Goal: Complete application form: Fill out and submit a form for a specific purpose

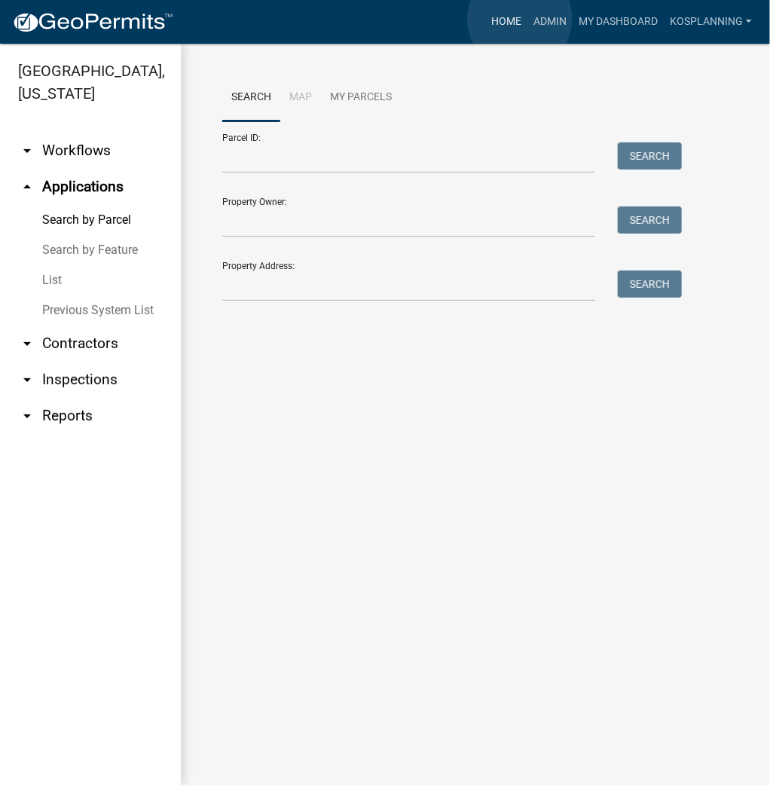
click at [520, 19] on link "Home" at bounding box center [506, 22] width 42 height 29
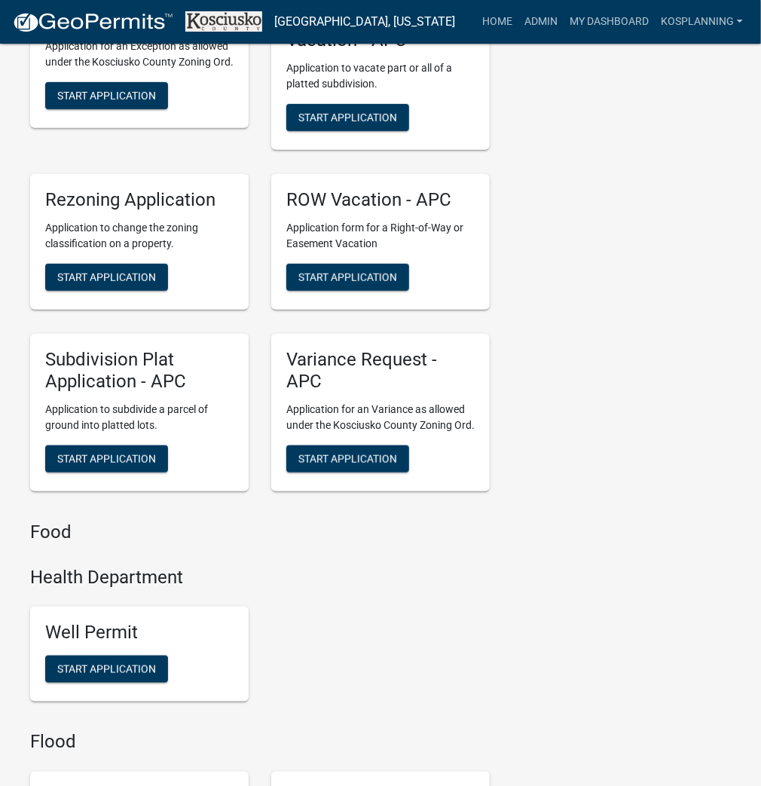
scroll to position [4098, 0]
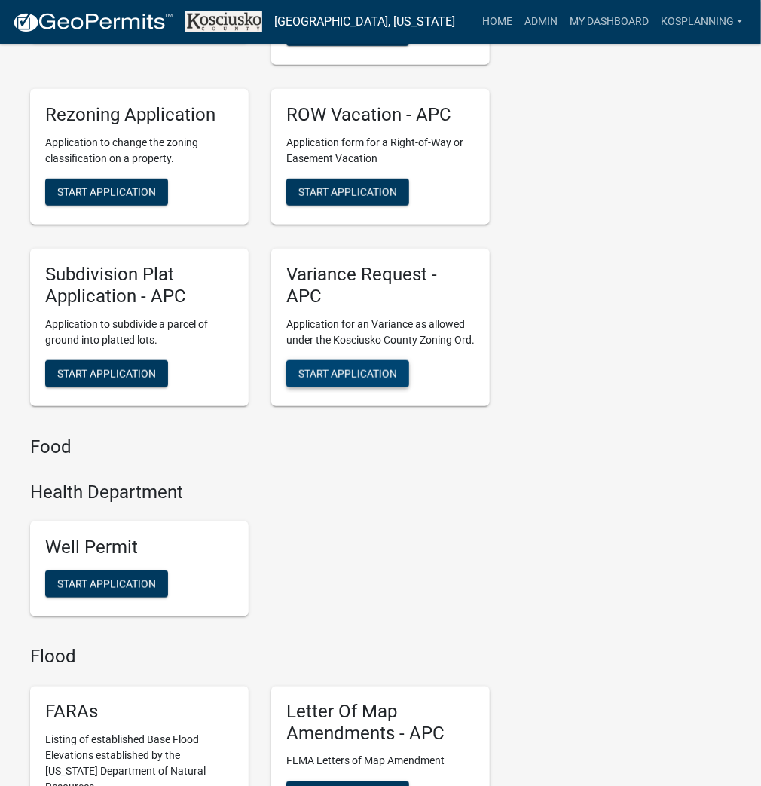
click at [324, 379] on span "Start Application" at bounding box center [347, 373] width 99 height 12
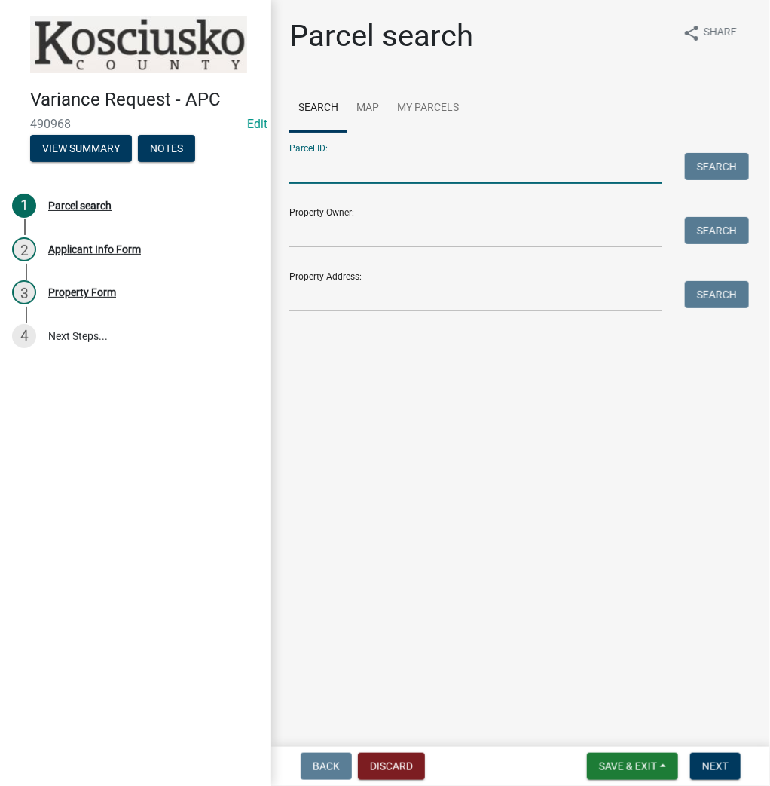
click at [343, 175] on input "Parcel ID:" at bounding box center [475, 168] width 373 height 31
type input "`"
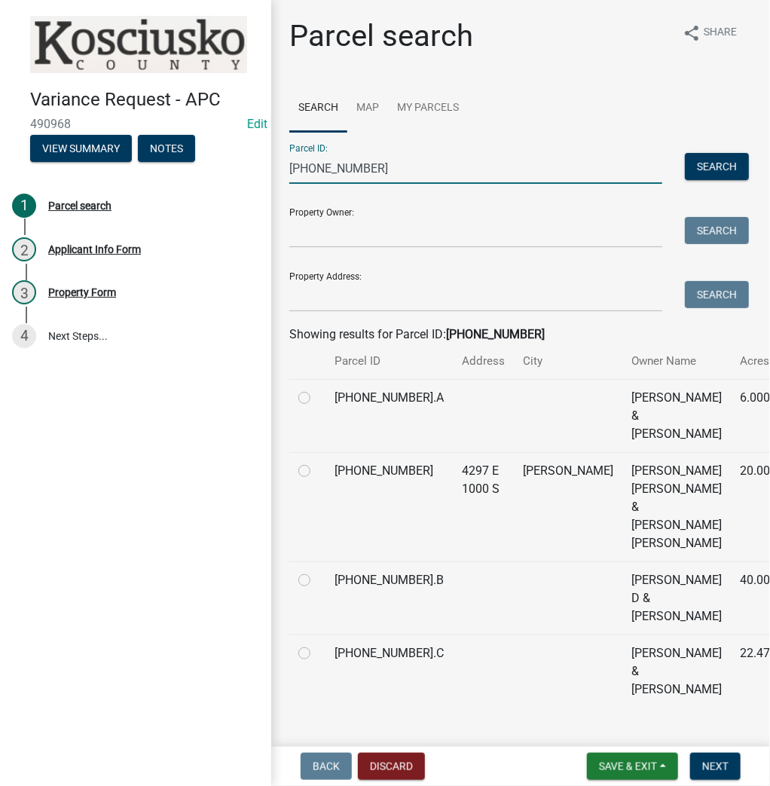
type input "019-062-003"
click at [316, 462] on label at bounding box center [316, 462] width 0 height 0
click at [316, 472] on input "radio" at bounding box center [321, 467] width 10 height 10
radio input "true"
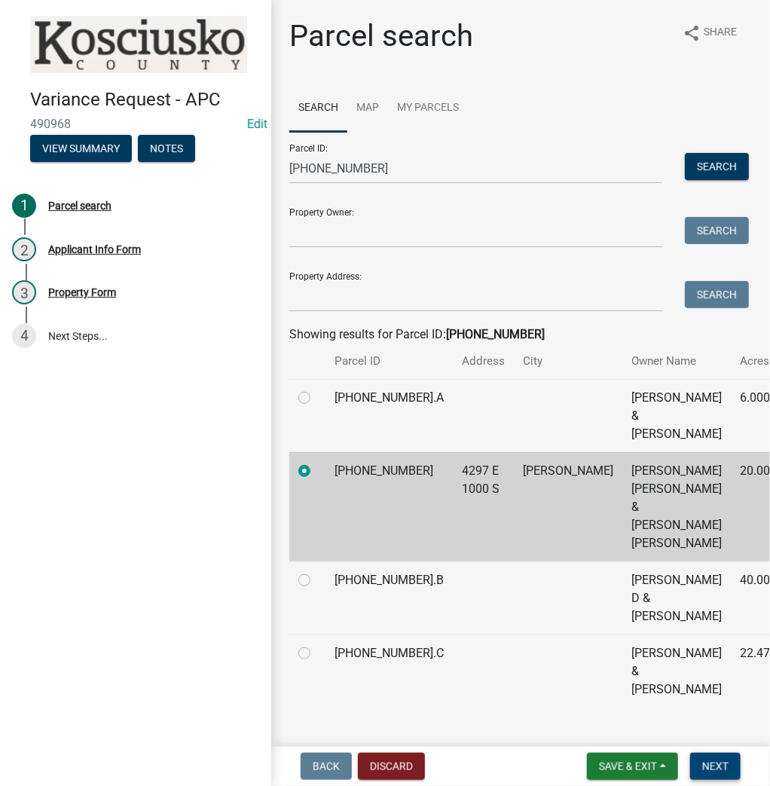
click at [722, 768] on span "Next" at bounding box center [715, 766] width 26 height 12
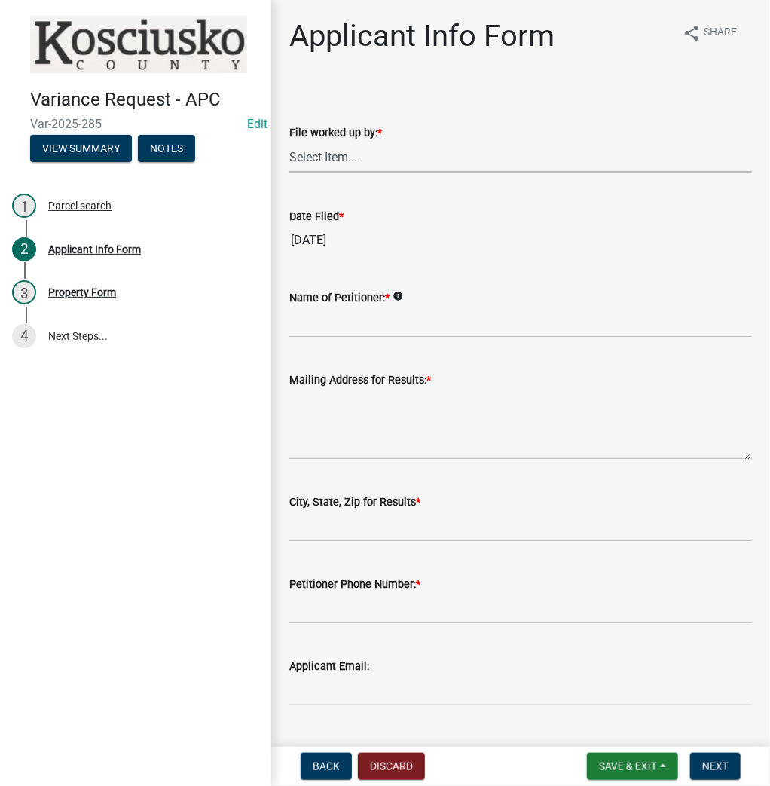
click at [337, 154] on select "Select Item... MMS LT AT CS Vacant Vacant" at bounding box center [520, 157] width 463 height 31
click at [289, 142] on select "Select Item... MMS LT AT CS Vacant Vacant" at bounding box center [520, 157] width 463 height 31
select select "4d3913d6-5a87-4fbb-afdb-cf4209782895"
drag, startPoint x: 323, startPoint y: 328, endPoint x: 328, endPoint y: 314, distance: 14.5
click at [324, 328] on input "Name of Petitioner: *" at bounding box center [520, 322] width 463 height 31
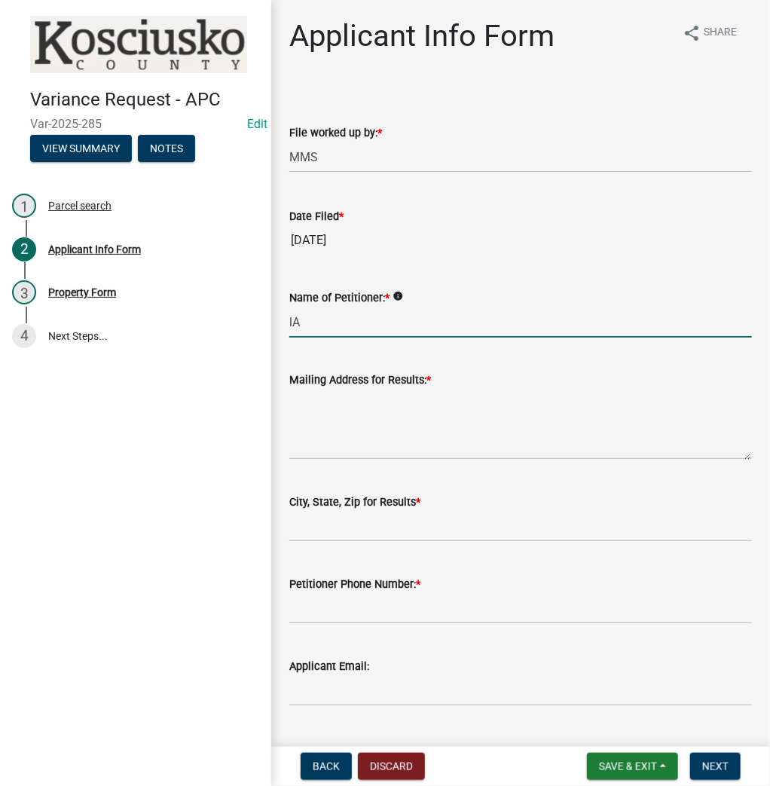
type input "l"
type input "Lamar Slothour"
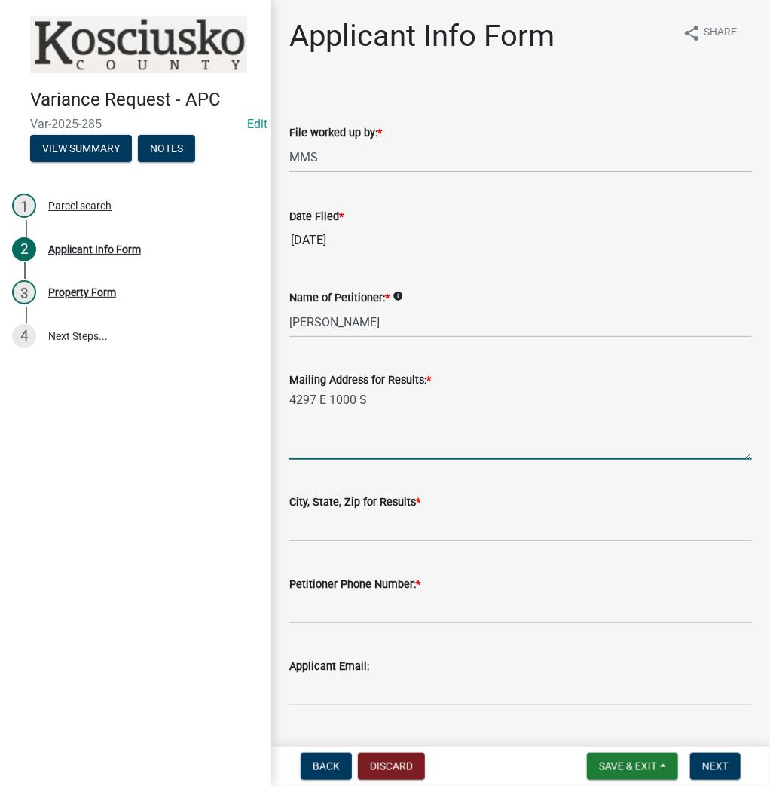
type textarea "4297 E 1000 S"
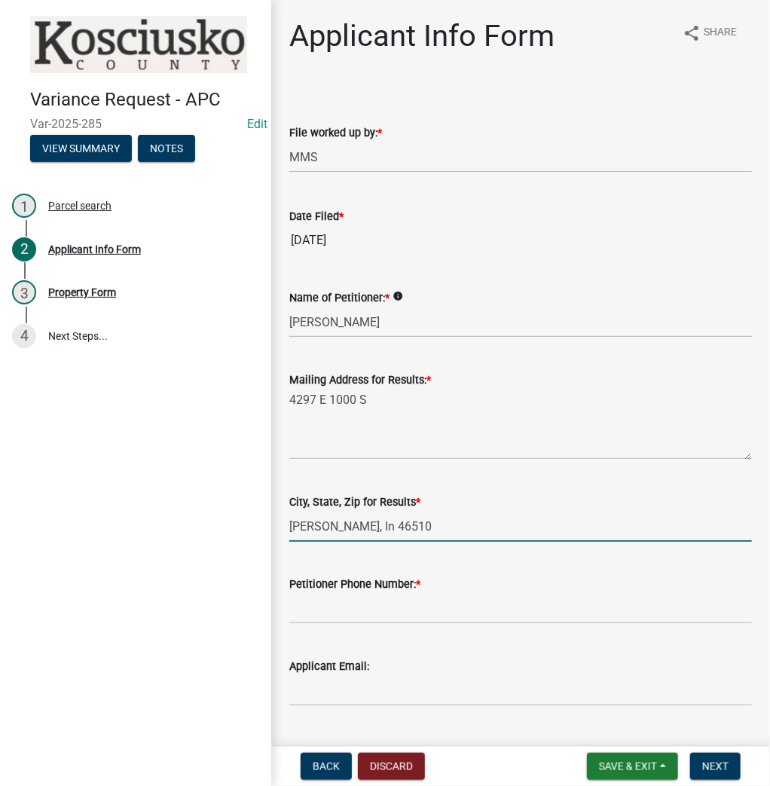
type input "CLaypool, In 46510"
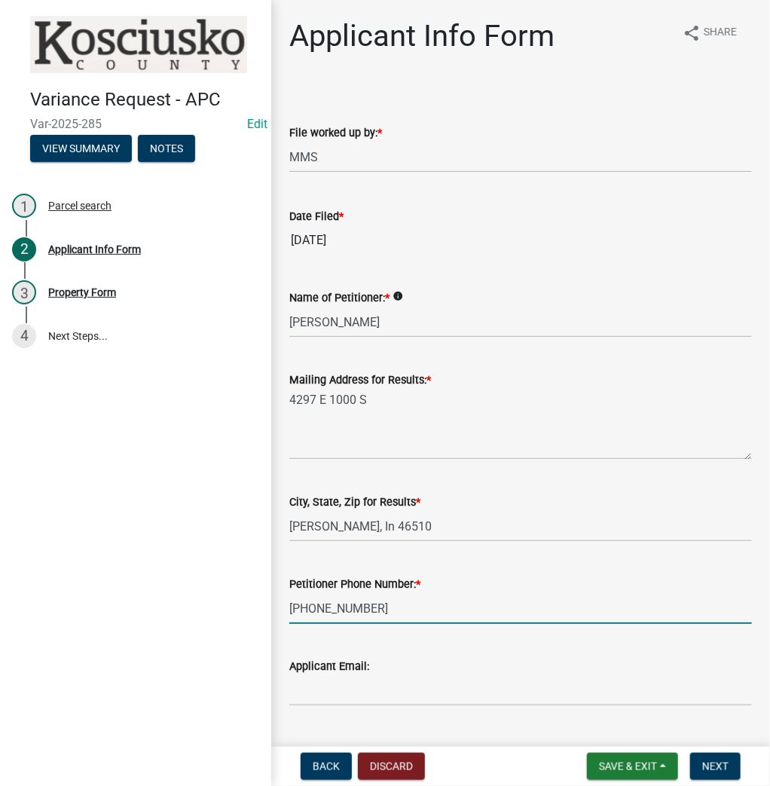
type input "260-212-3679"
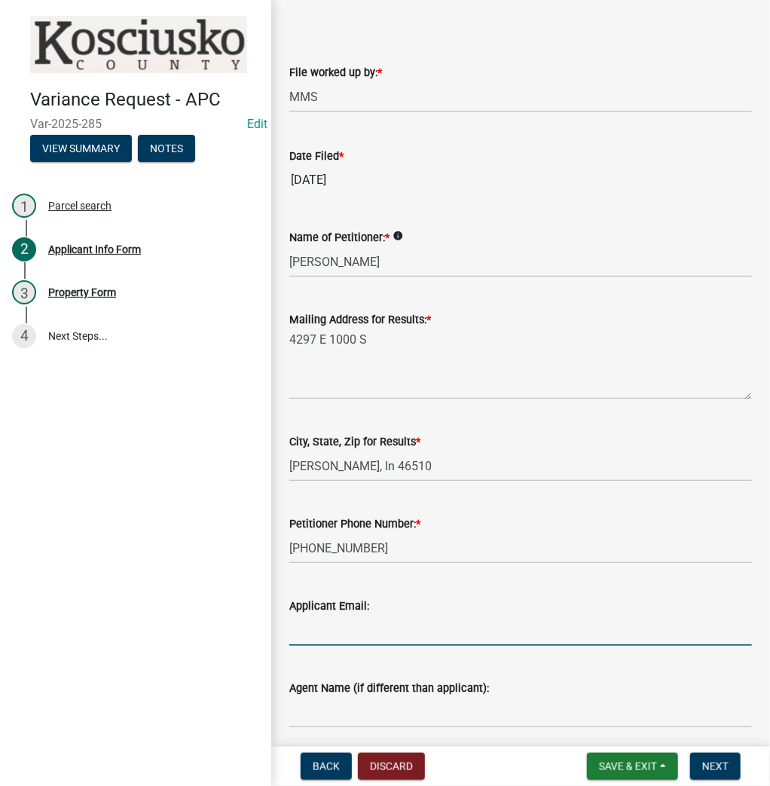
scroll to position [181, 0]
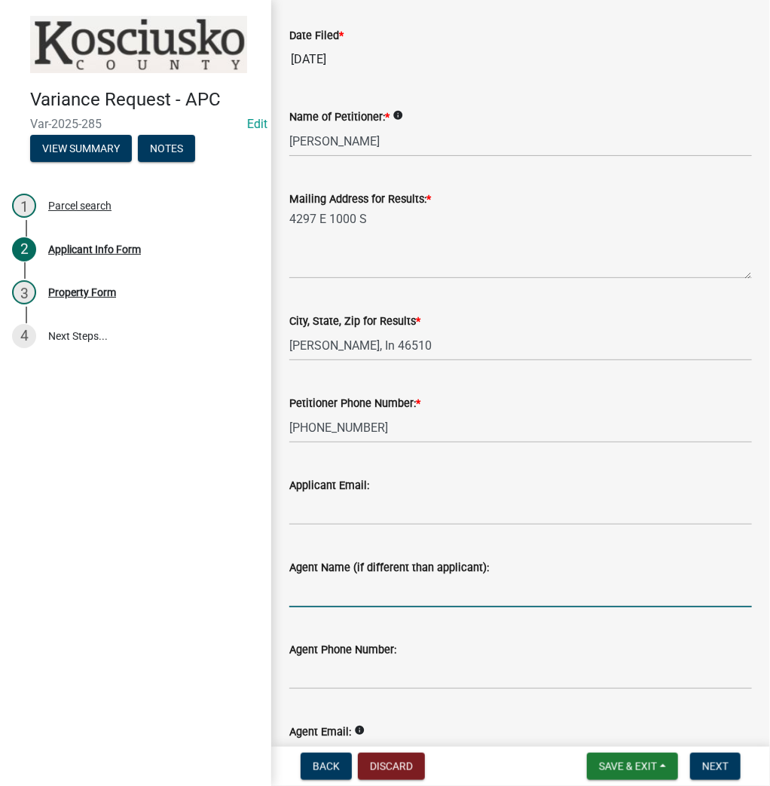
click at [389, 593] on input "Agent Name (if different than applicant):" at bounding box center [520, 591] width 463 height 31
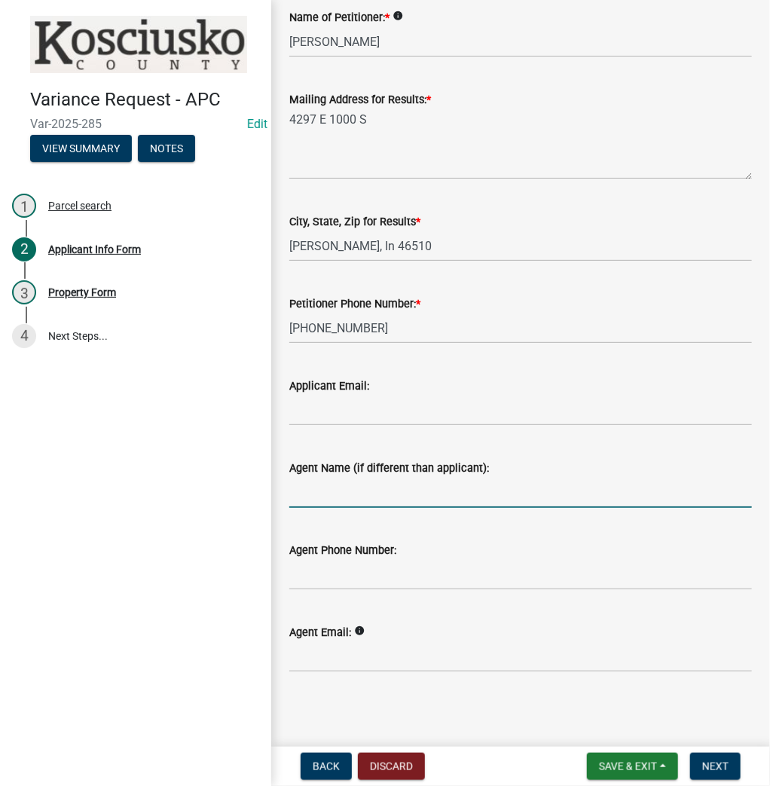
scroll to position [282, 0]
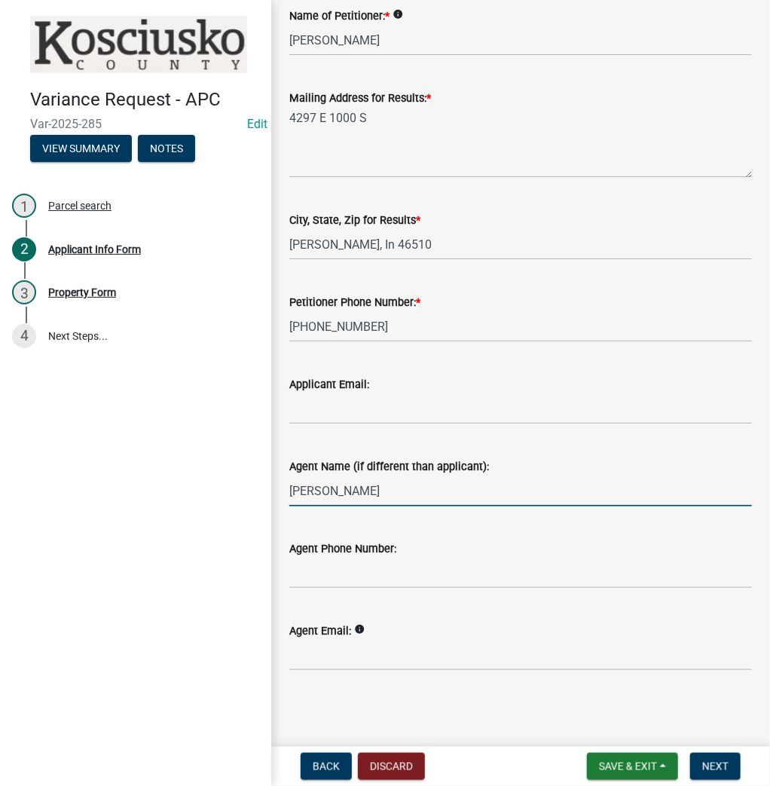
type input "Lamar Slothour"
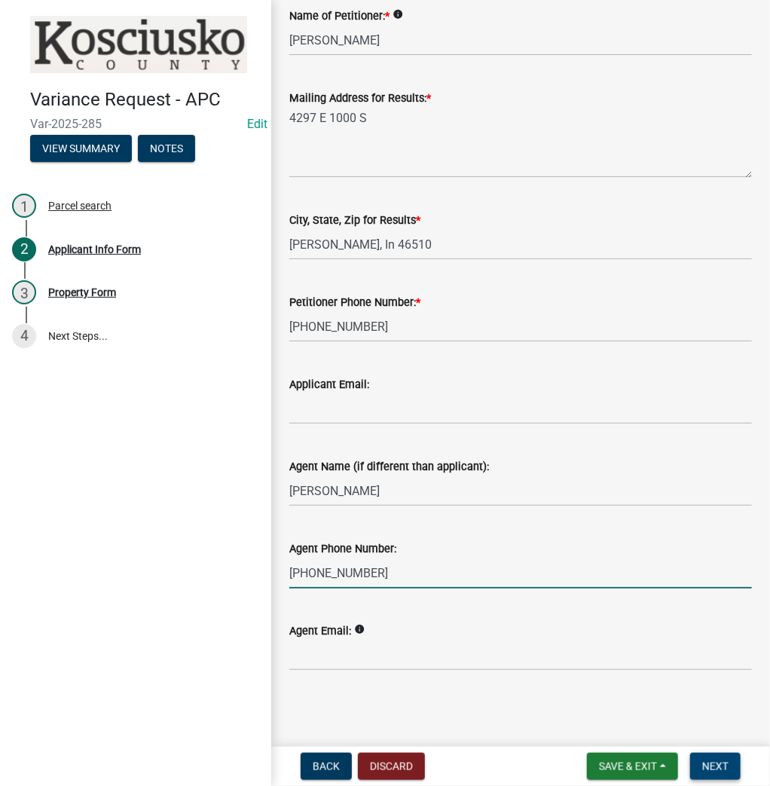
type input "260-212-3679"
click at [712, 765] on span "Next" at bounding box center [715, 766] width 26 height 12
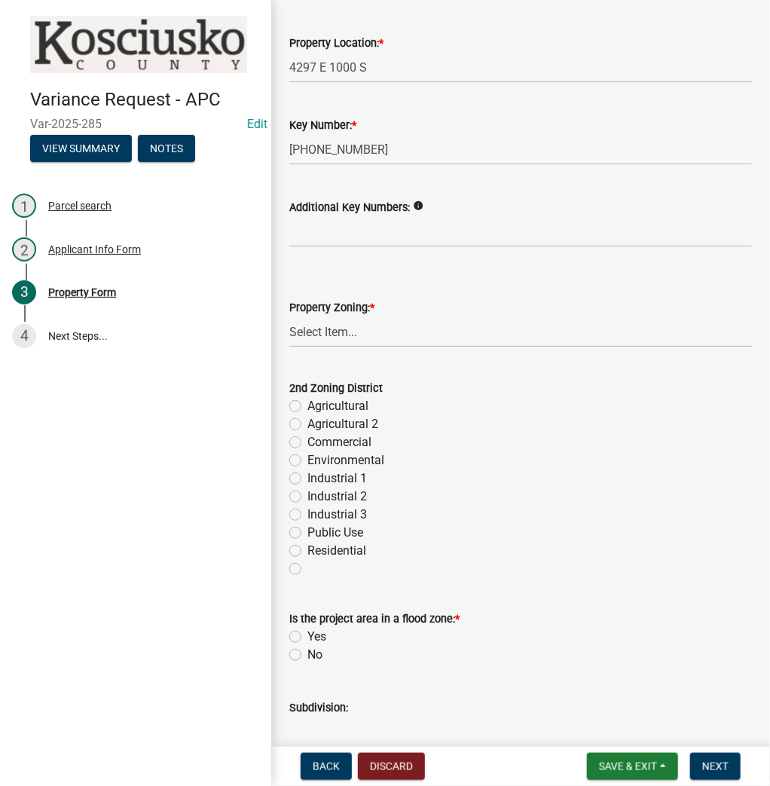
scroll to position [362, 0]
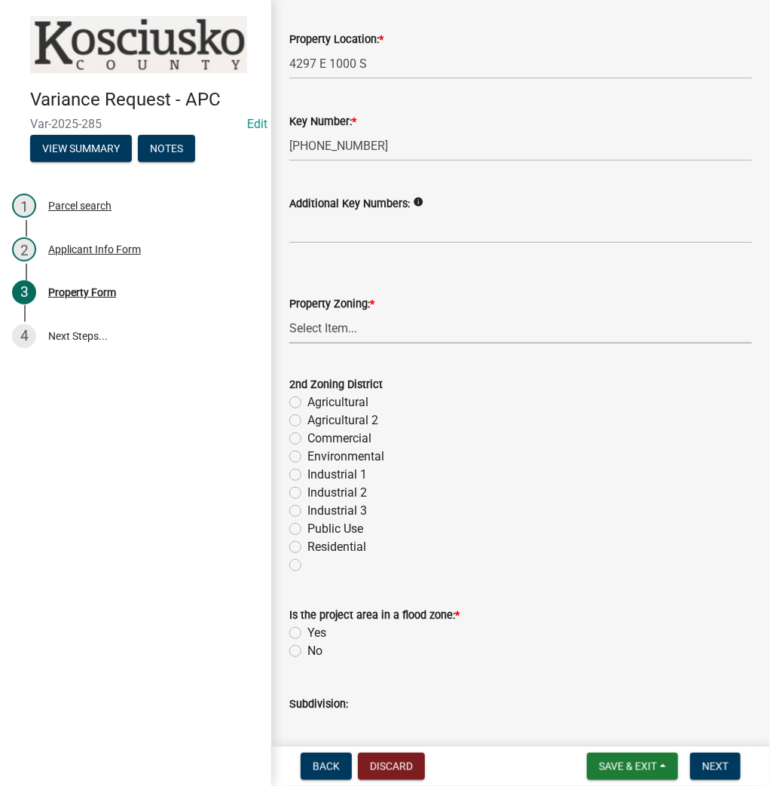
click at [334, 334] on select "Select Item... Agricultural Agricultural 2 Commercial Environmental Industrial …" at bounding box center [520, 328] width 463 height 31
click at [289, 313] on select "Select Item... Agricultural Agricultural 2 Commercial Environmental Industrial …" at bounding box center [520, 328] width 463 height 31
select select "ea119d11-e52e-4559-b746-af06211fe819"
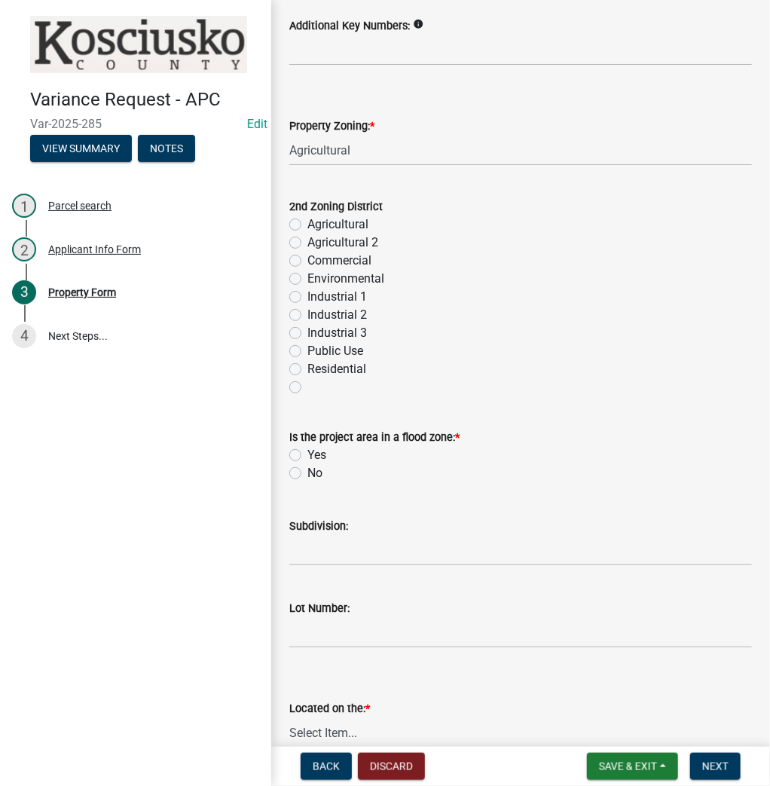
scroll to position [542, 0]
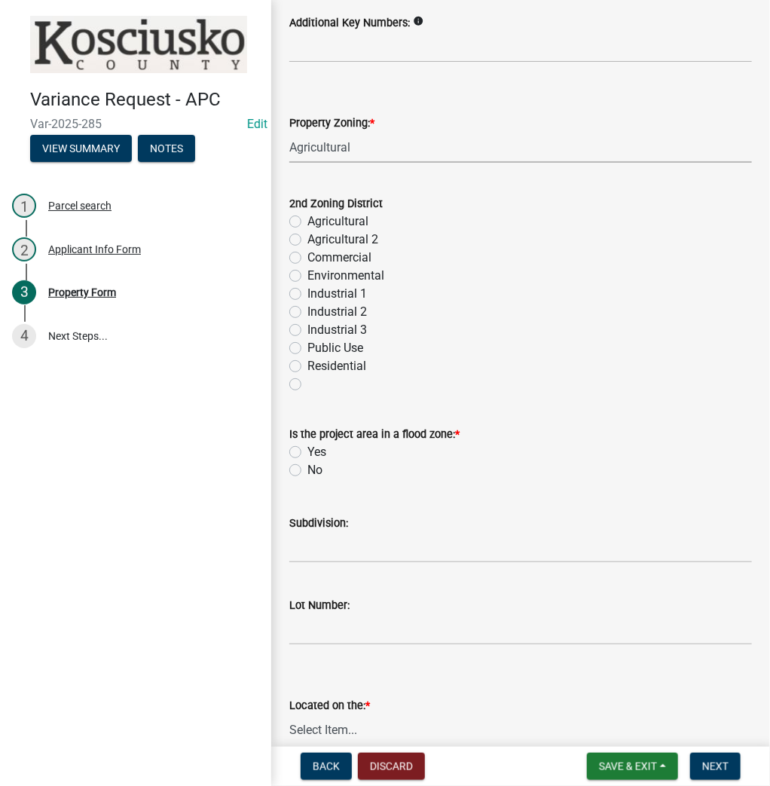
click at [307, 473] on label "No" at bounding box center [314, 470] width 15 height 18
click at [307, 471] on input "No" at bounding box center [312, 466] width 10 height 10
radio input "true"
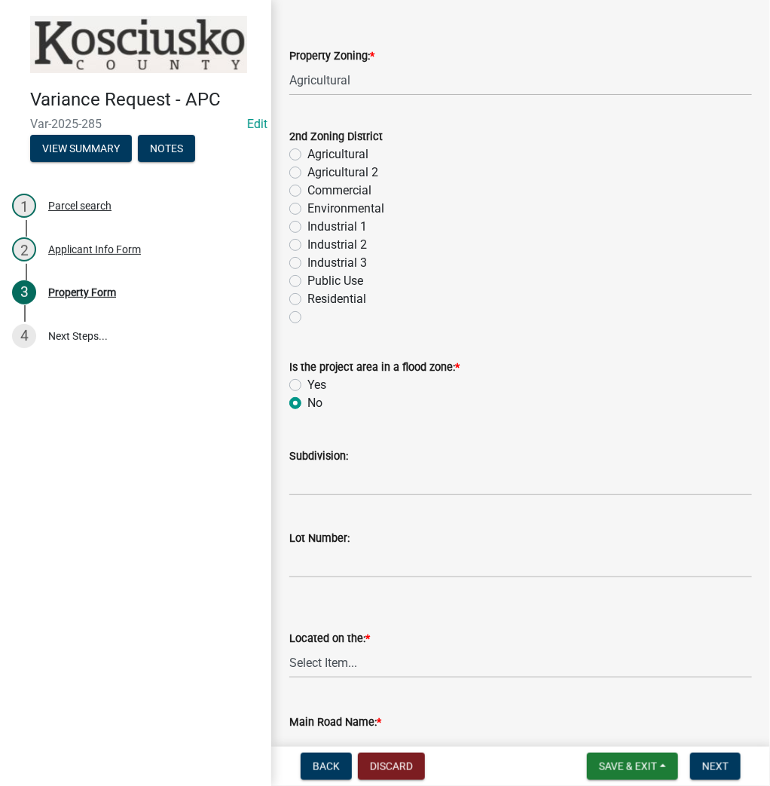
scroll to position [663, 0]
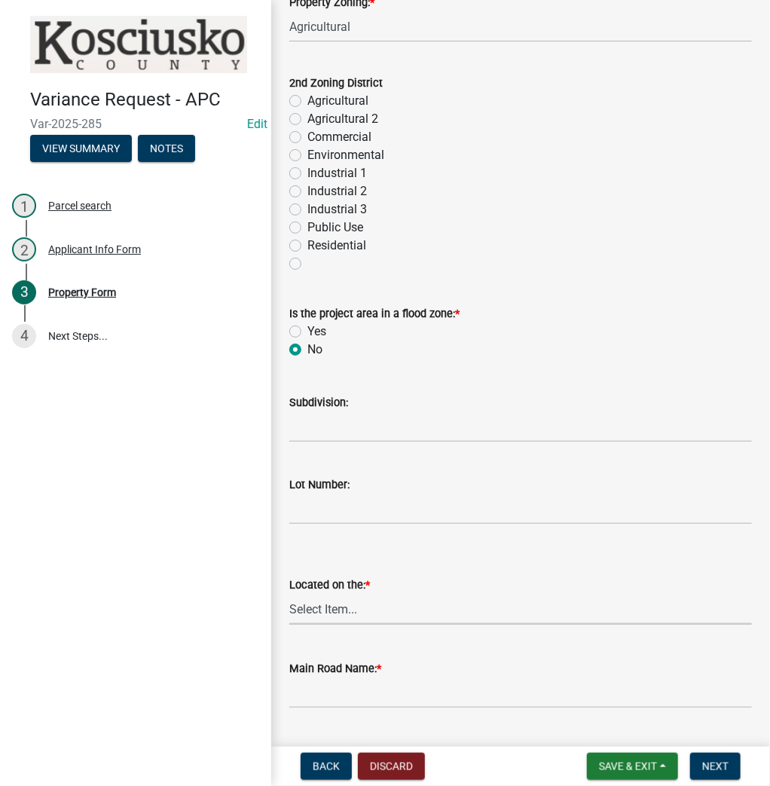
click at [325, 613] on select "Select Item... North Northeast Northwest South Southeast Southwest West East" at bounding box center [520, 609] width 463 height 31
click at [289, 594] on select "Select Item... North Northeast Northwest South Southeast Southwest West East" at bounding box center [520, 609] width 463 height 31
select select "d8c320fa-3fd0-4fe1-af08-bb647ef17508"
type input "1000 S"
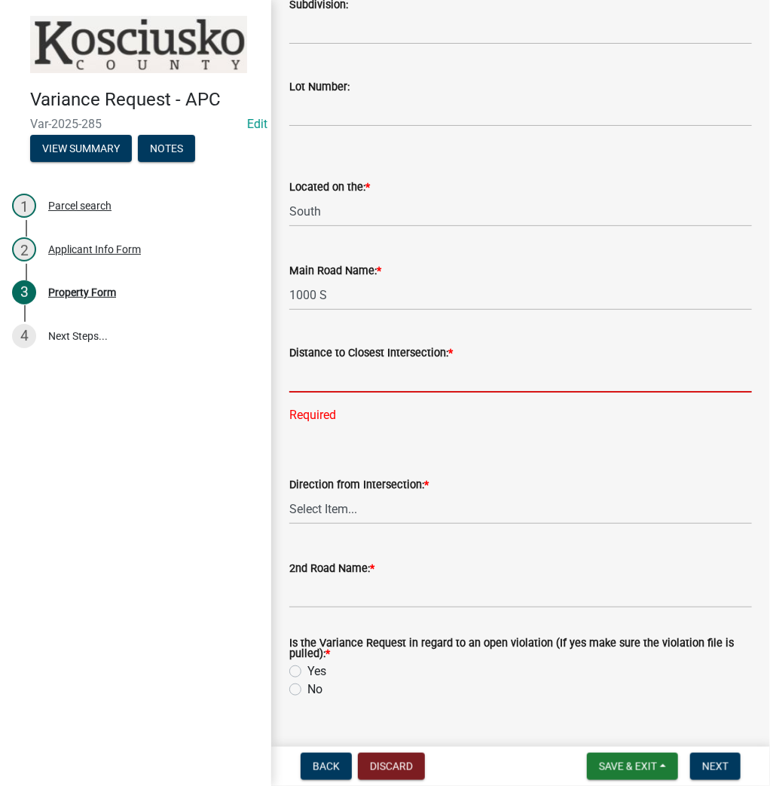
click at [336, 371] on input "text" at bounding box center [520, 377] width 463 height 31
type input "1200"
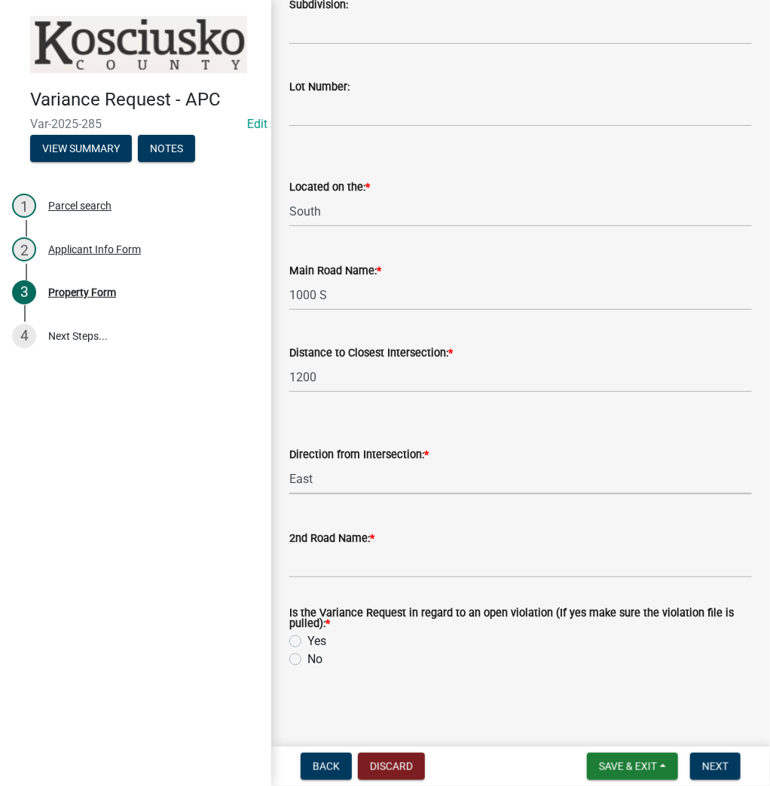
select select "cfa04aa3-54af-4fa3-ad31-ac65a78d0644"
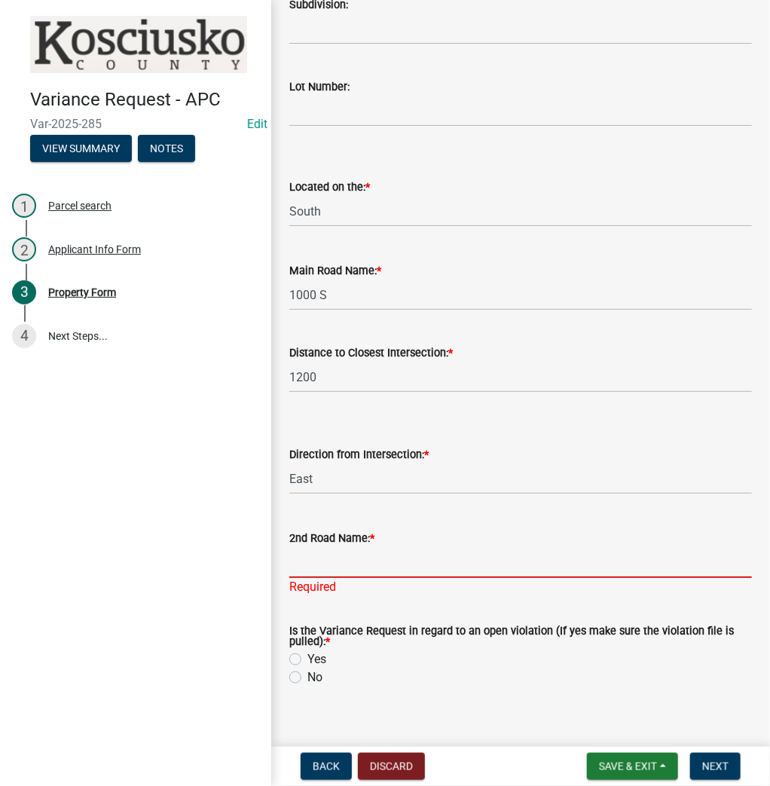
click at [322, 561] on input "2nd Road Name: *" at bounding box center [520, 562] width 463 height 31
type input "400 E"
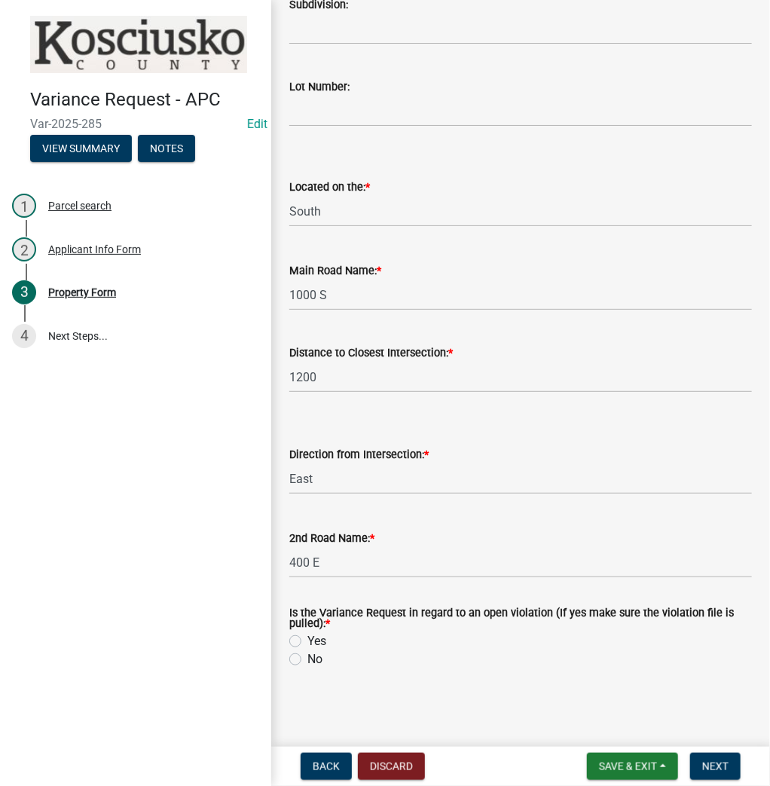
click at [292, 681] on wm-data-entity-input "Is the Variance Request in regard to an open violation (If yes make sure the vi…" at bounding box center [520, 636] width 463 height 92
click at [307, 661] on label "No" at bounding box center [314, 659] width 15 height 18
click at [307, 660] on input "No" at bounding box center [312, 655] width 10 height 10
radio input "true"
drag, startPoint x: 711, startPoint y: 769, endPoint x: 753, endPoint y: 744, distance: 49.4
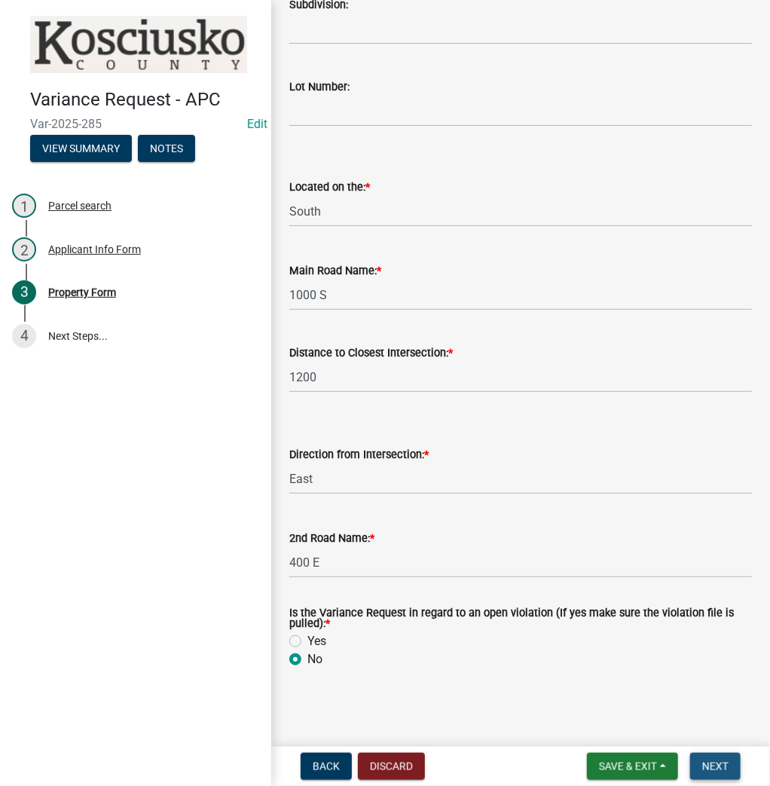
click at [710, 767] on span "Next" at bounding box center [715, 766] width 26 height 12
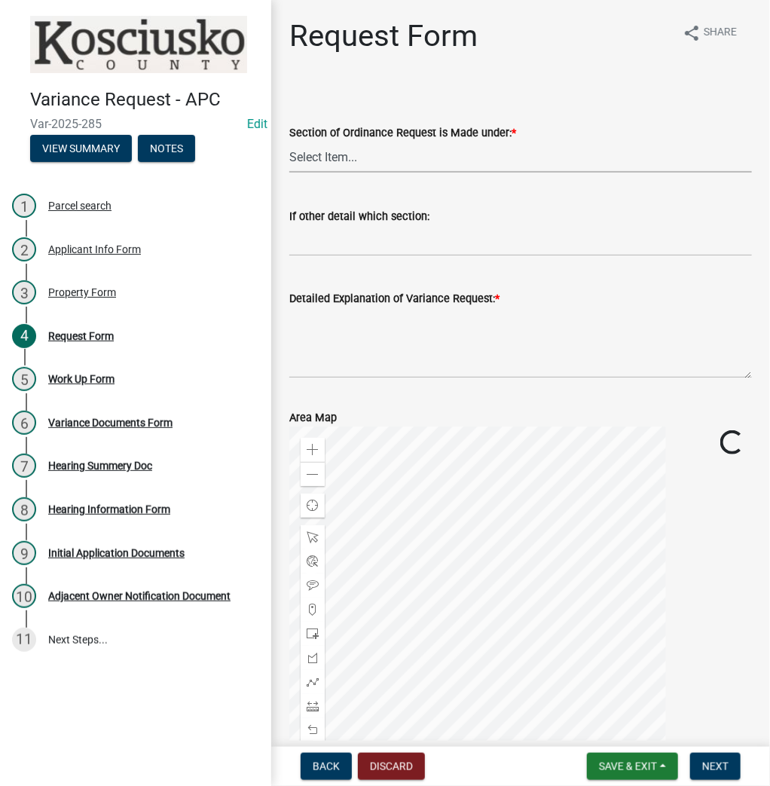
click at [359, 157] on select "Select Item... 2.10 I1 Criteria 2.11 I2 Criteria I3 Criteria 2.15 Lot and Yard …" at bounding box center [520, 157] width 463 height 31
click at [289, 142] on select "Select Item... 2.10 I1 Criteria 2.11 I2 Criteria I3 Criteria 2.15 Lot and Yard …" at bounding box center [520, 157] width 463 height 31
select select "e5decd02-f7a1-4baa-9392-61b451f4083f"
click at [344, 319] on textarea "Detailed Explanation of Variance Request: *" at bounding box center [520, 342] width 463 height 71
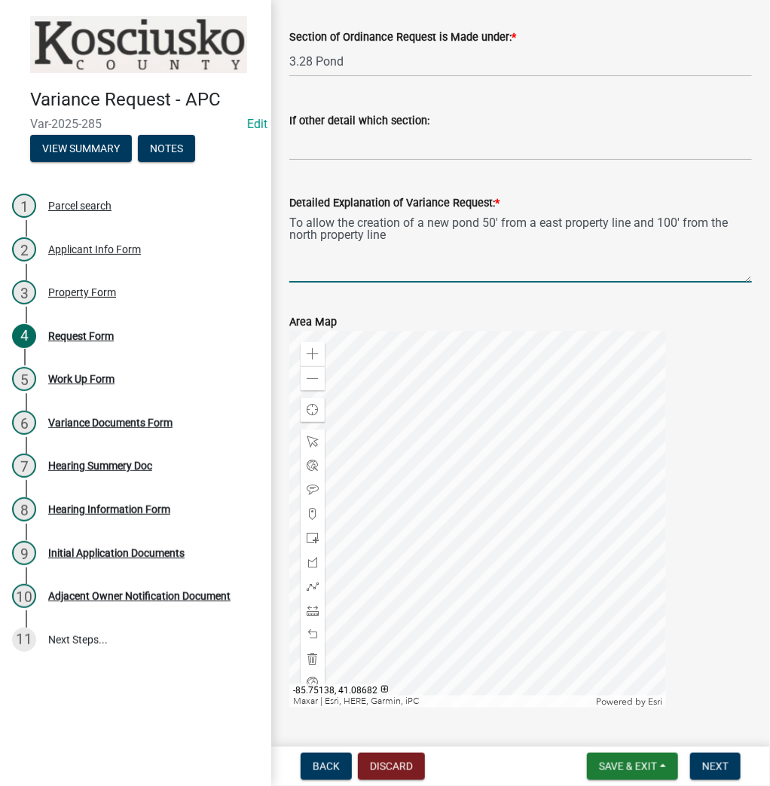
scroll to position [121, 0]
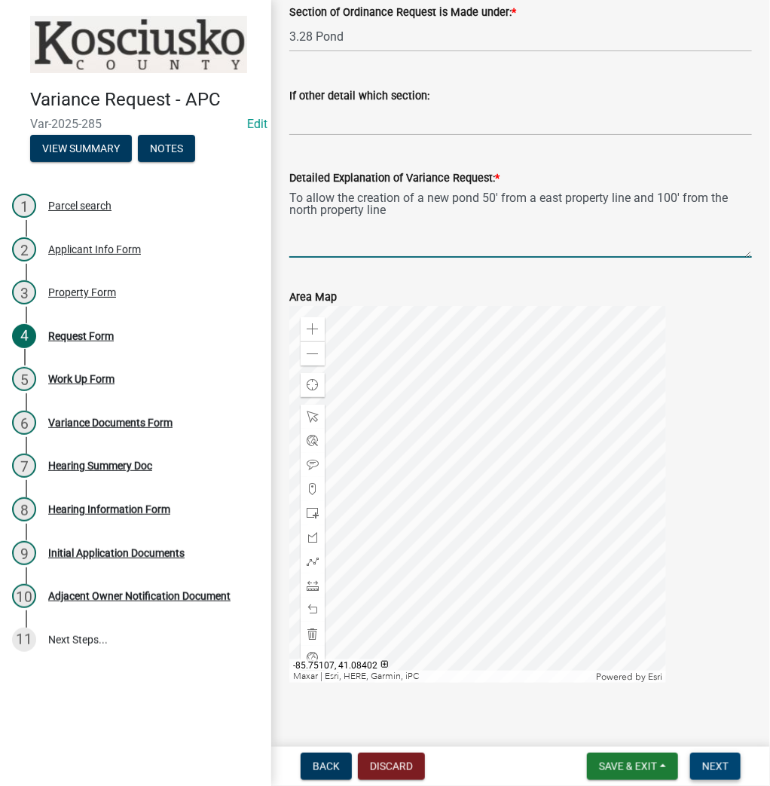
type textarea "To allow the creation of a new pond 50' from a east property line and 100' from…"
click at [709, 762] on span "Next" at bounding box center [715, 766] width 26 height 12
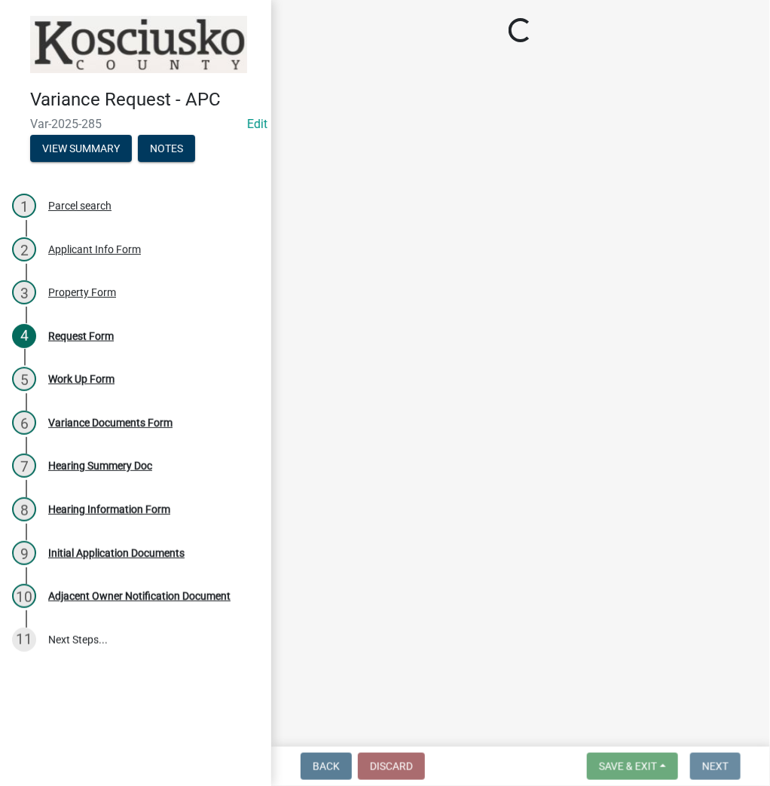
scroll to position [0, 0]
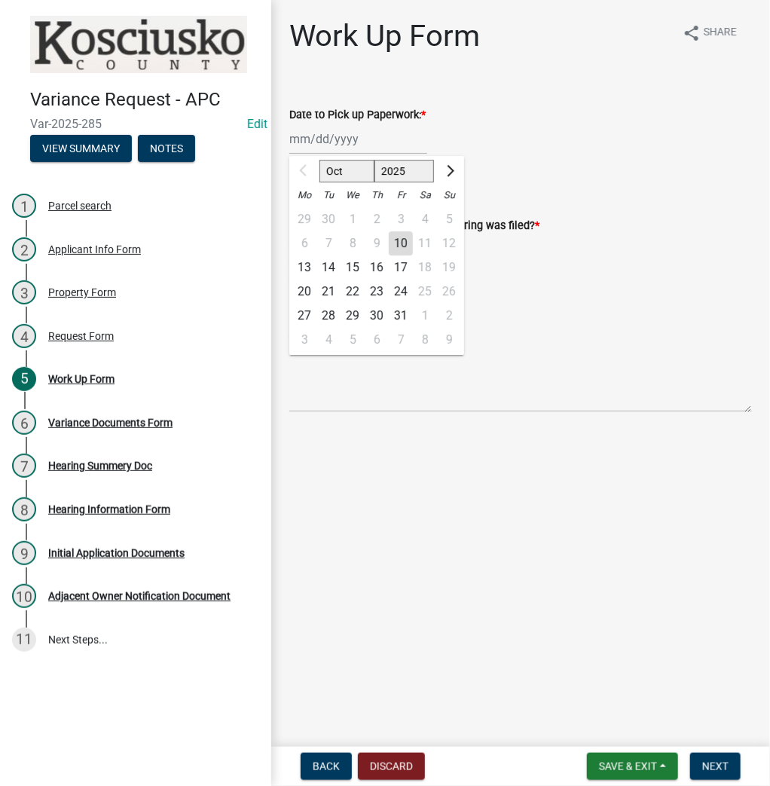
click at [301, 139] on div "Oct Nov Dec 2025 2026 2027 2028 2029 2030 2031 2032 2033 2034 2035 2036 2037 20…" at bounding box center [358, 139] width 138 height 31
click at [305, 292] on div "20" at bounding box center [304, 291] width 24 height 24
type input "10/20/2025"
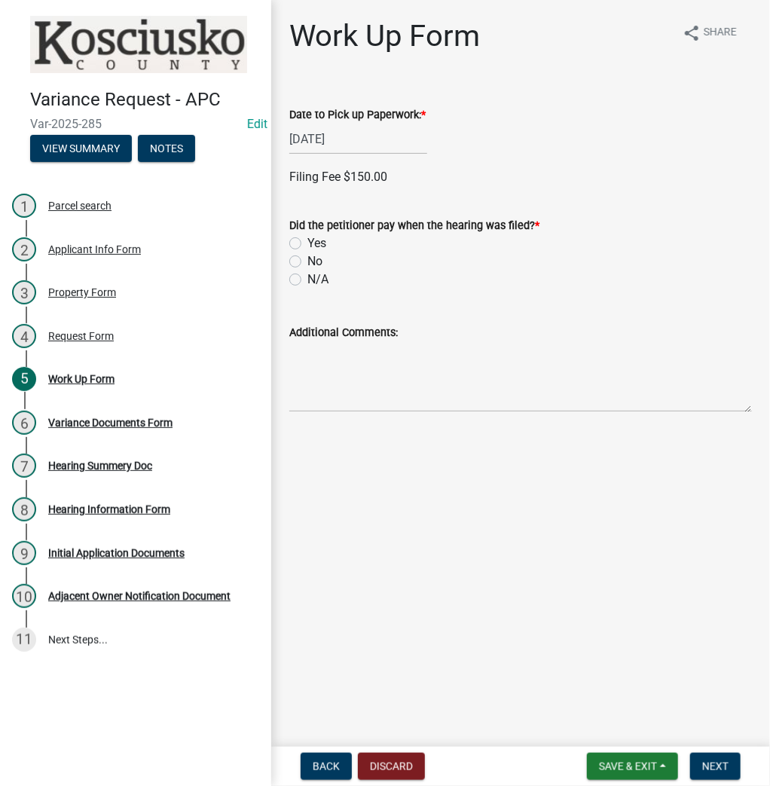
click at [307, 244] on label "Yes" at bounding box center [316, 243] width 19 height 18
click at [307, 244] on input "Yes" at bounding box center [312, 239] width 10 height 10
radio input "true"
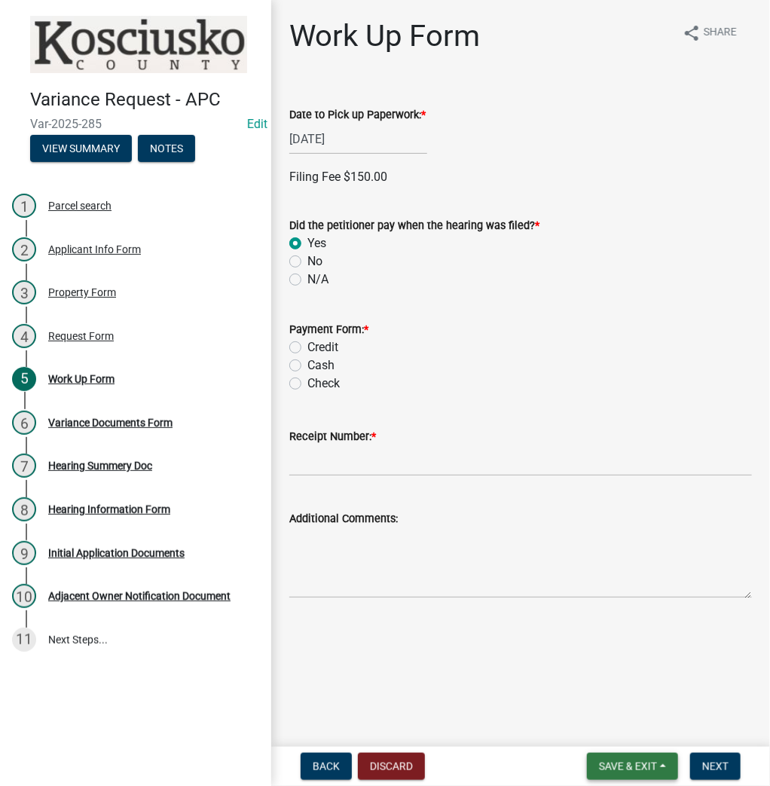
click at [603, 758] on button "Save & Exit" at bounding box center [632, 766] width 91 height 27
click at [584, 683] on button "Save" at bounding box center [617, 691] width 121 height 36
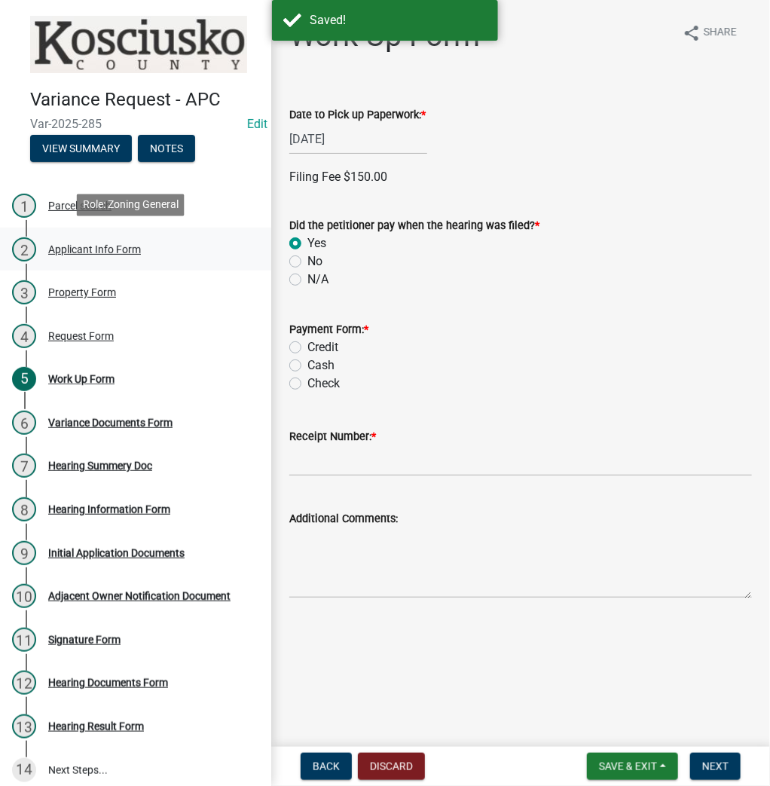
click at [65, 246] on div "Applicant Info Form" at bounding box center [94, 249] width 93 height 11
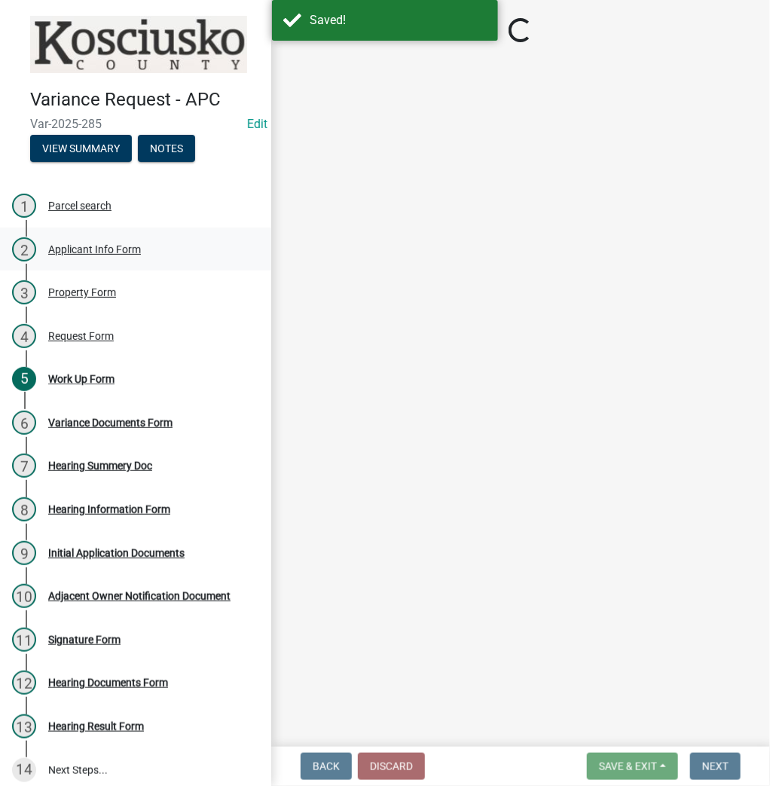
select select "4d3913d6-5a87-4fbb-afdb-cf4209782895"
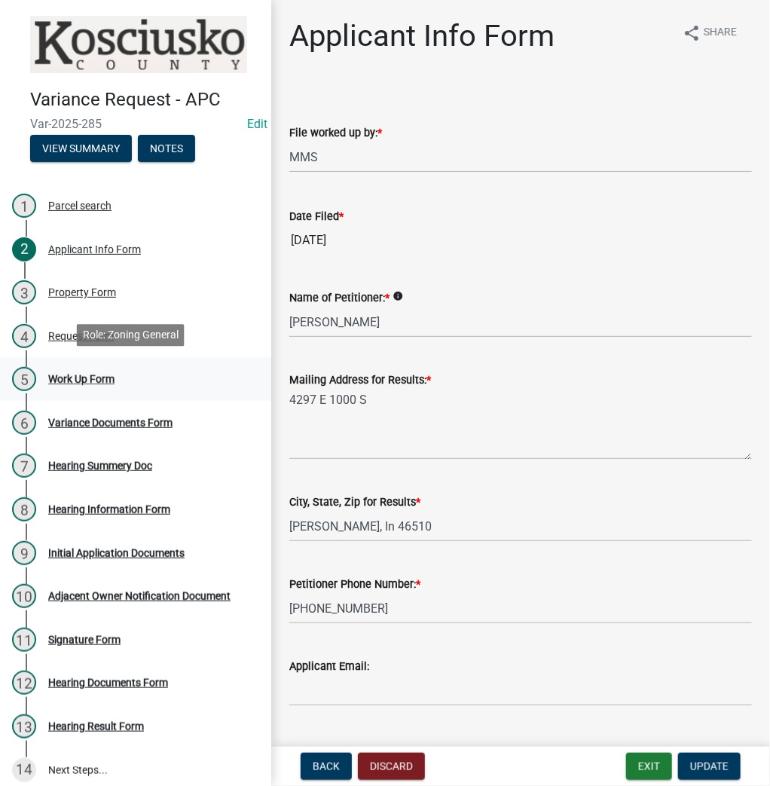
click at [87, 374] on div "Work Up Form" at bounding box center [81, 379] width 66 height 11
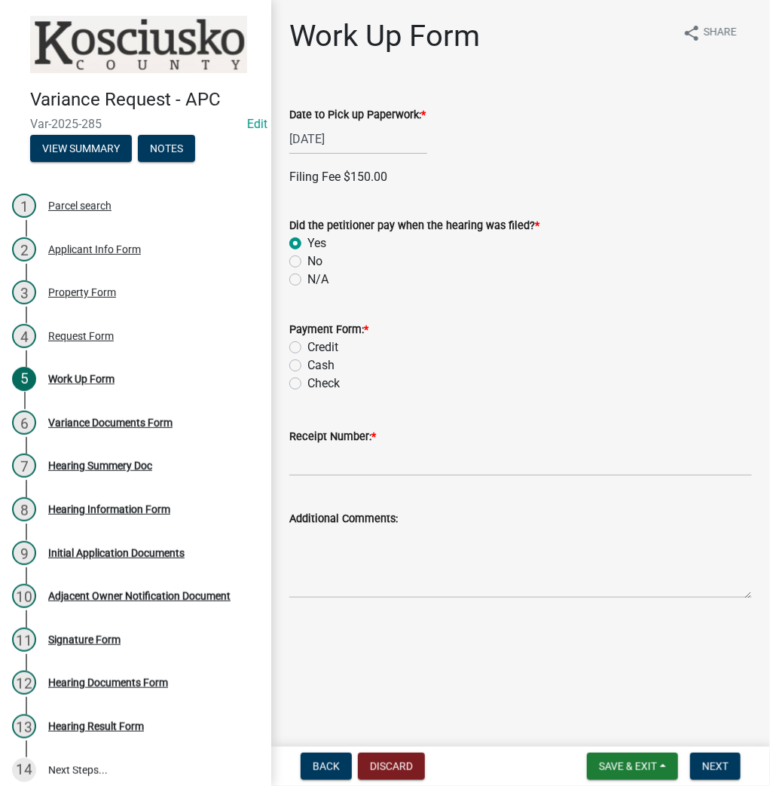
click at [307, 342] on label "Credit" at bounding box center [322, 347] width 31 height 18
click at [307, 342] on input "Credit" at bounding box center [312, 343] width 10 height 10
radio input "true"
click at [334, 467] on input "Receipt Number: *" at bounding box center [520, 460] width 463 height 31
type input "15105676"
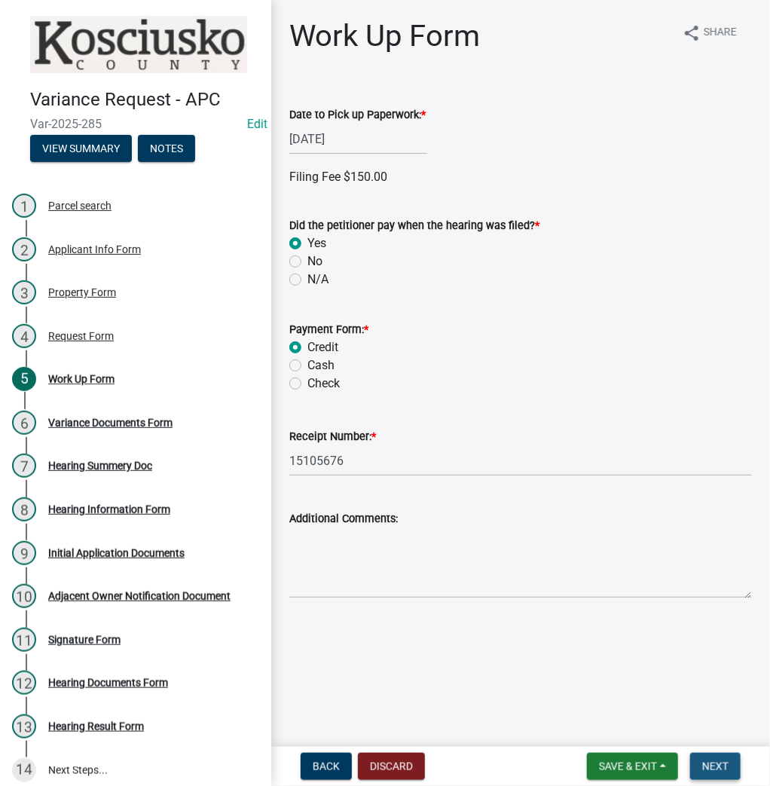
drag, startPoint x: 726, startPoint y: 769, endPoint x: 619, endPoint y: 649, distance: 160.6
click at [725, 768] on span "Next" at bounding box center [715, 766] width 26 height 12
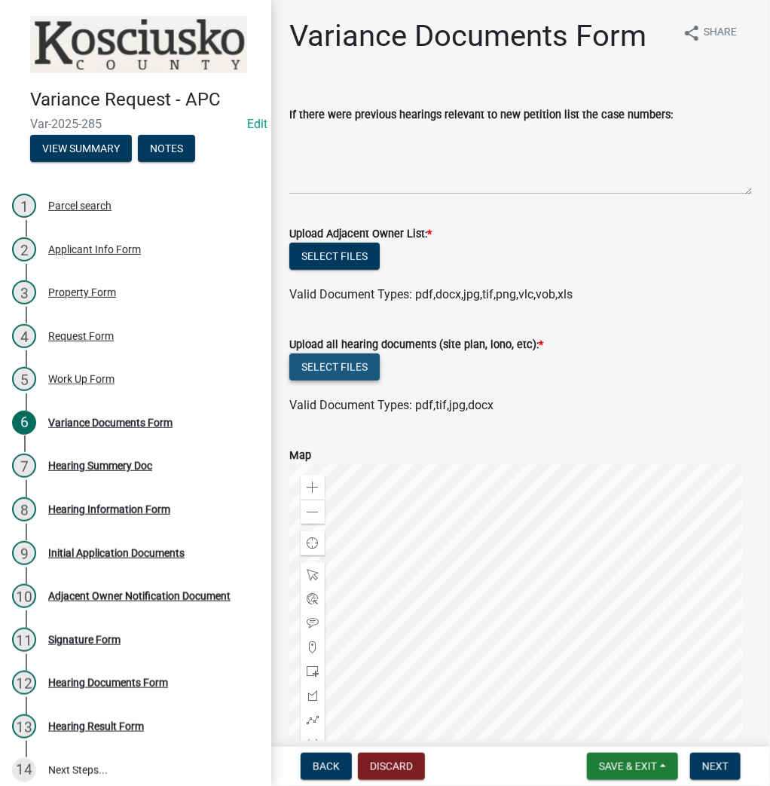
click at [332, 378] on button "Select files" at bounding box center [334, 366] width 90 height 27
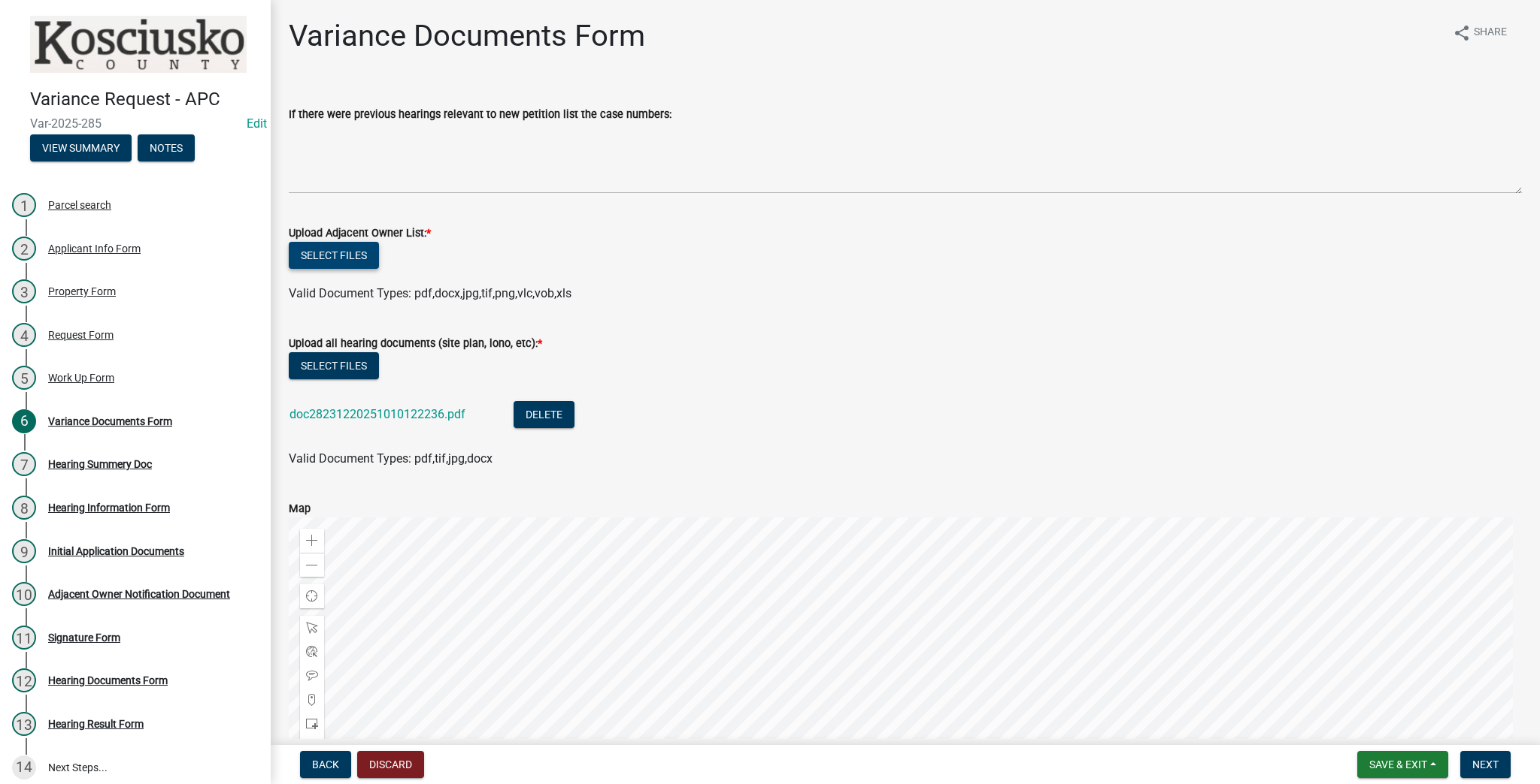
click at [333, 266] on button "Select files" at bounding box center [333, 255] width 90 height 27
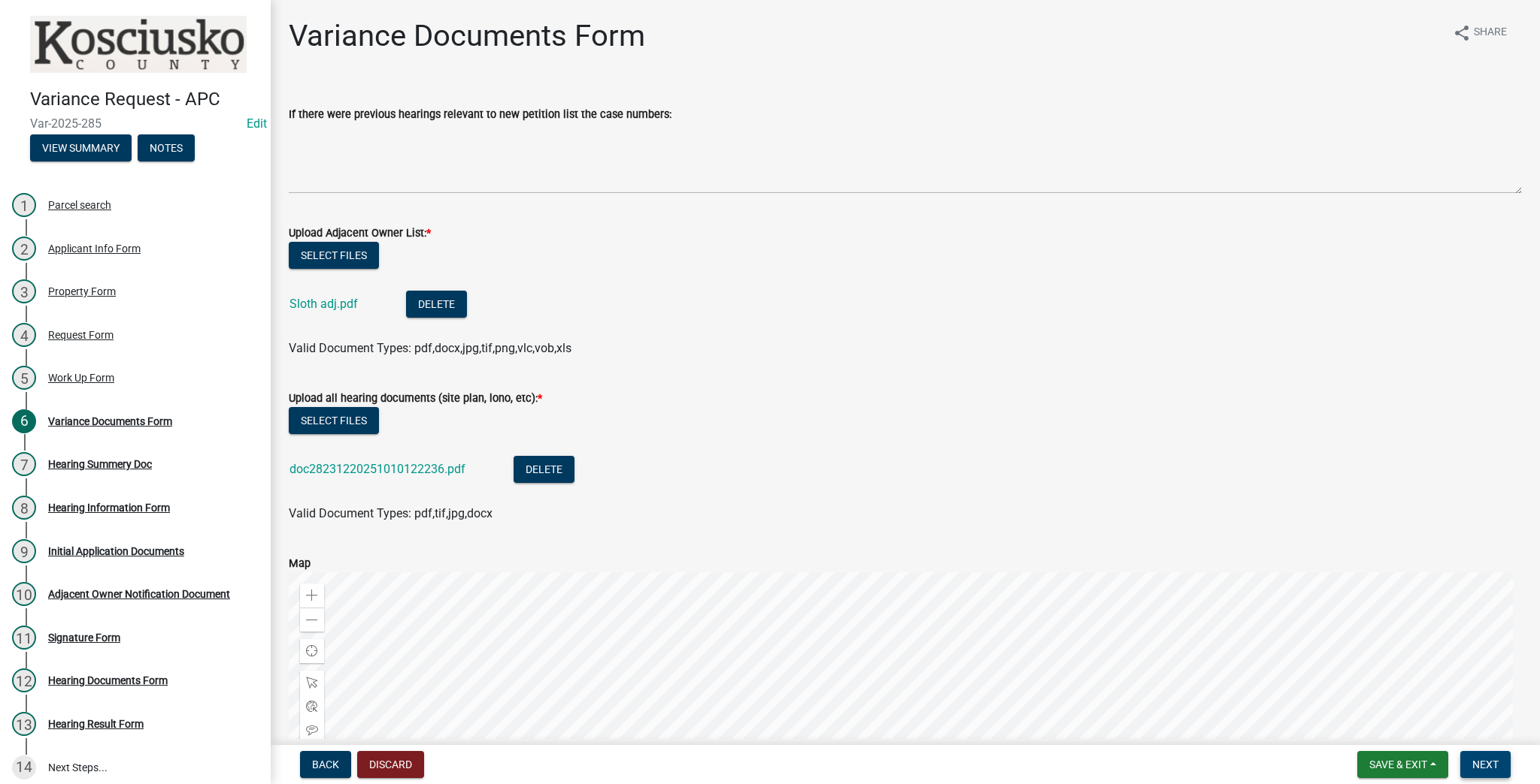
click at [768, 766] on button "Next" at bounding box center [1485, 764] width 50 height 27
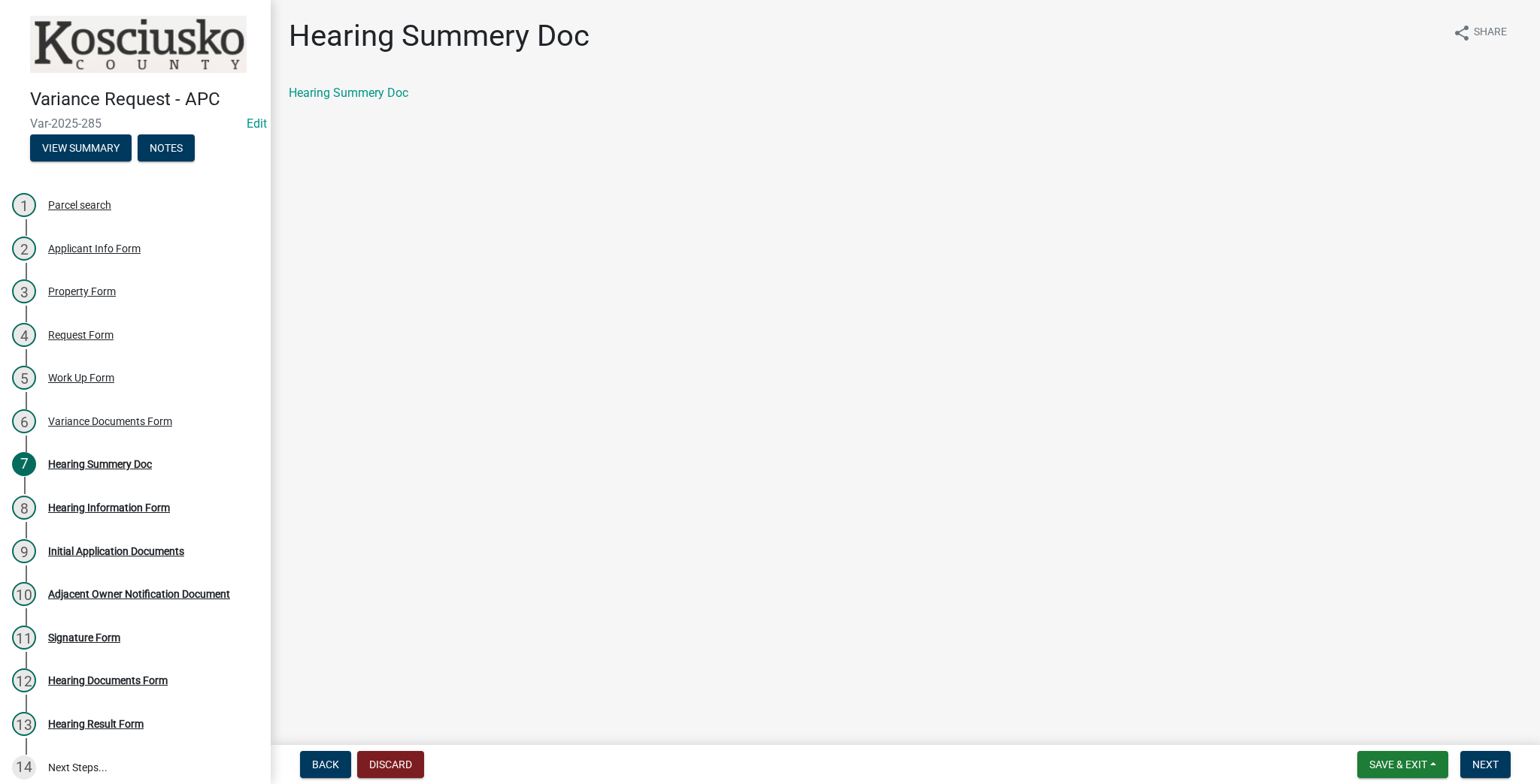
click at [365, 78] on div "Hearing Summery Doc share Share Hearing Summery Doc" at bounding box center [905, 73] width 1256 height 110
click at [364, 87] on link "Hearing Summery Doc" at bounding box center [348, 93] width 120 height 14
click at [768, 766] on button "Next" at bounding box center [1485, 764] width 50 height 27
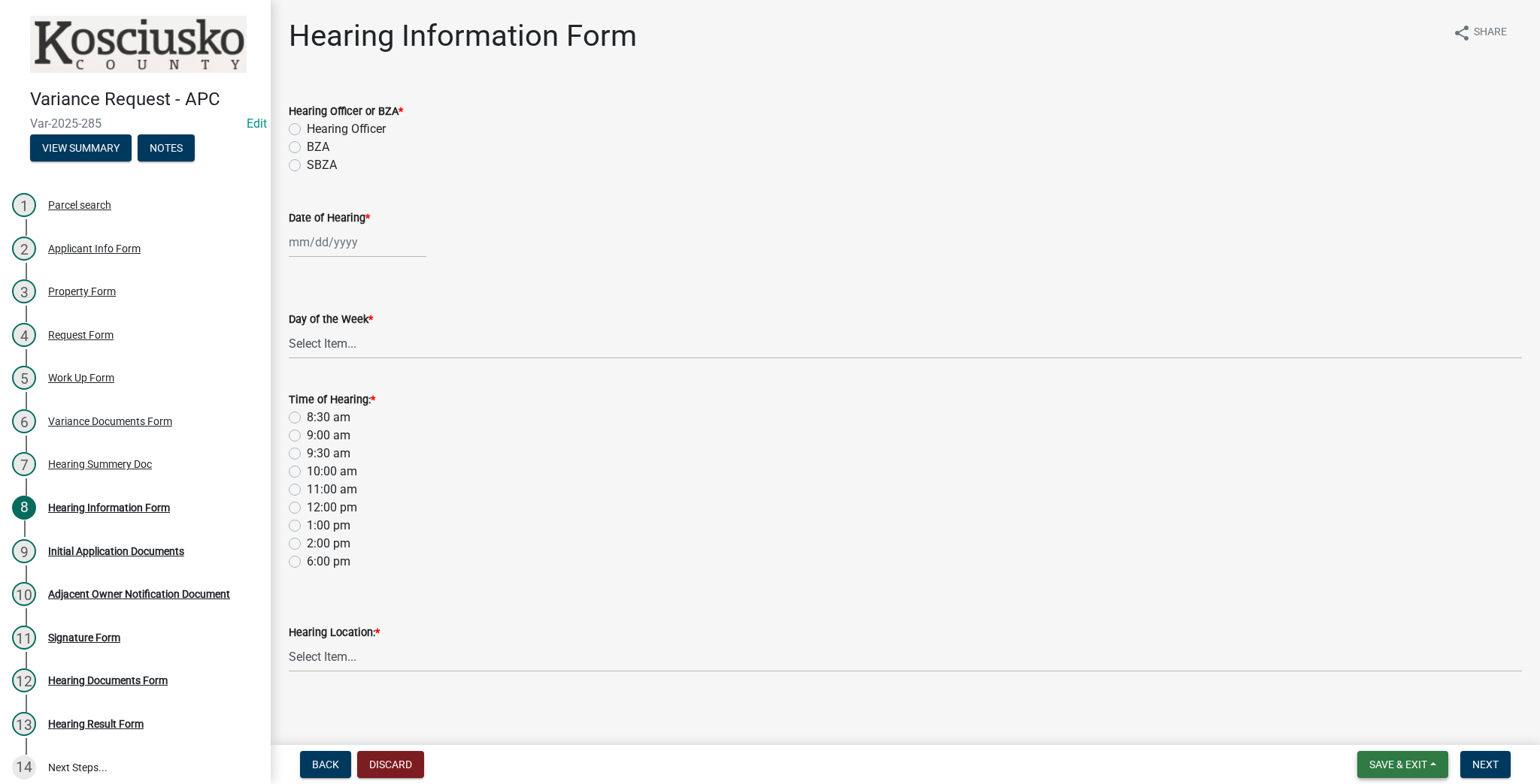
click at [768, 763] on span "Save & Exit" at bounding box center [1398, 765] width 58 height 12
click at [768, 726] on button "Save & Exit" at bounding box center [1387, 726] width 121 height 36
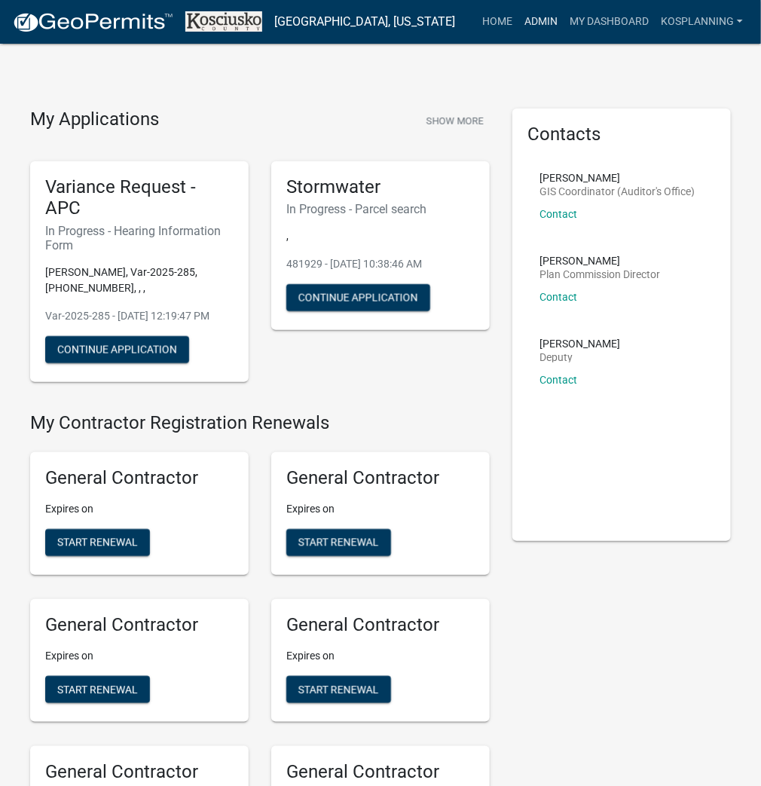
click at [530, 15] on link "Admin" at bounding box center [540, 22] width 45 height 29
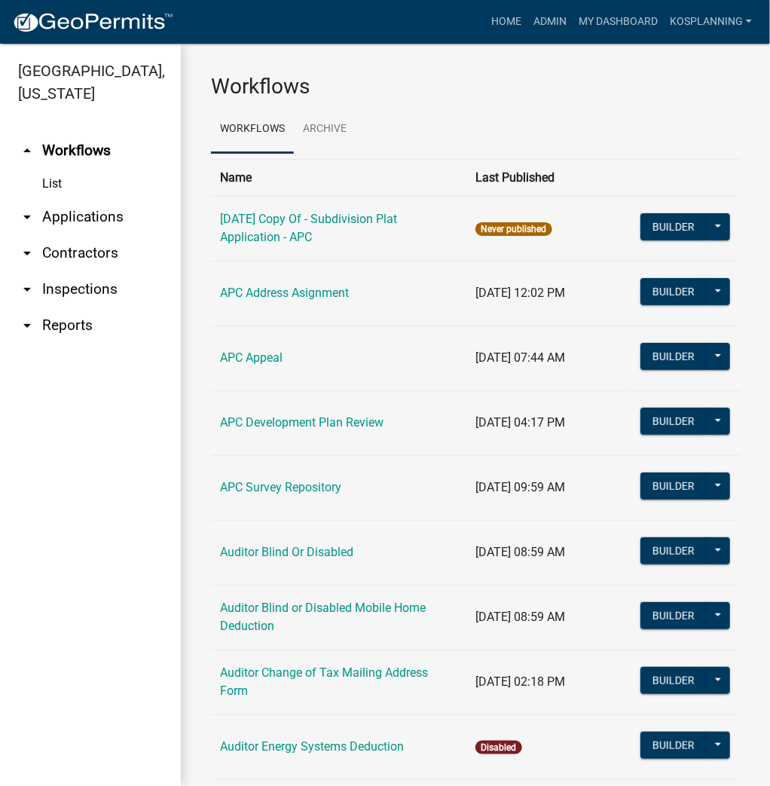
click at [69, 256] on link "arrow_drop_down Contractors" at bounding box center [90, 253] width 181 height 36
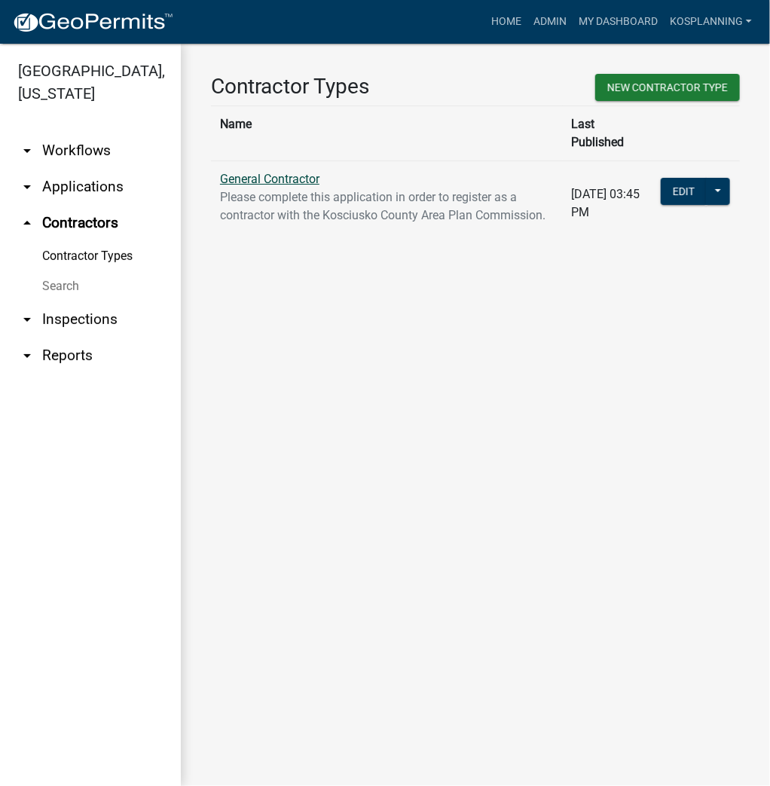
click at [301, 172] on link "General Contractor" at bounding box center [269, 179] width 99 height 14
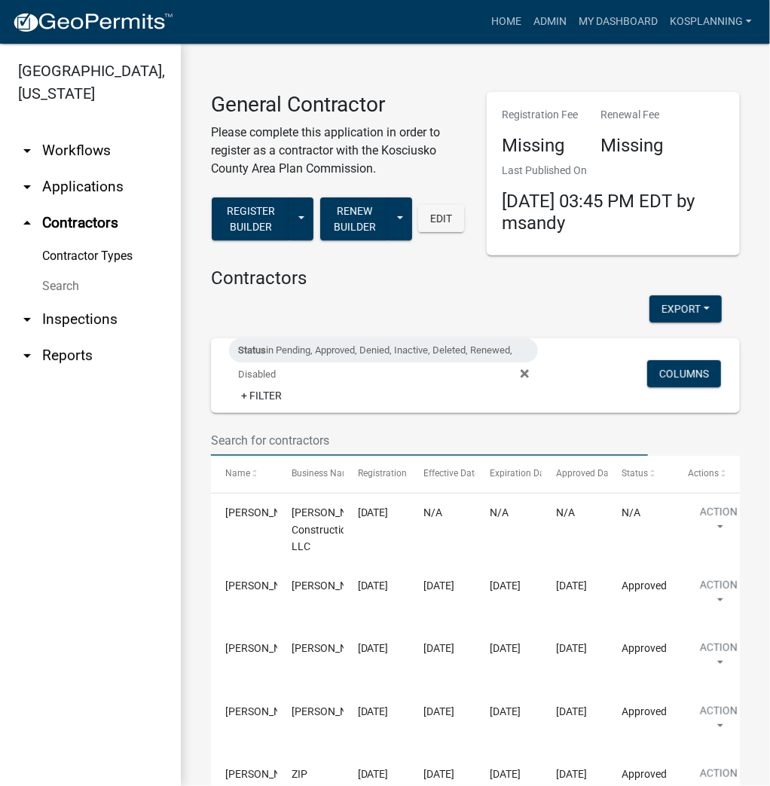
click at [253, 446] on input "text" at bounding box center [429, 440] width 437 height 31
click at [218, 442] on input "text" at bounding box center [429, 440] width 437 height 31
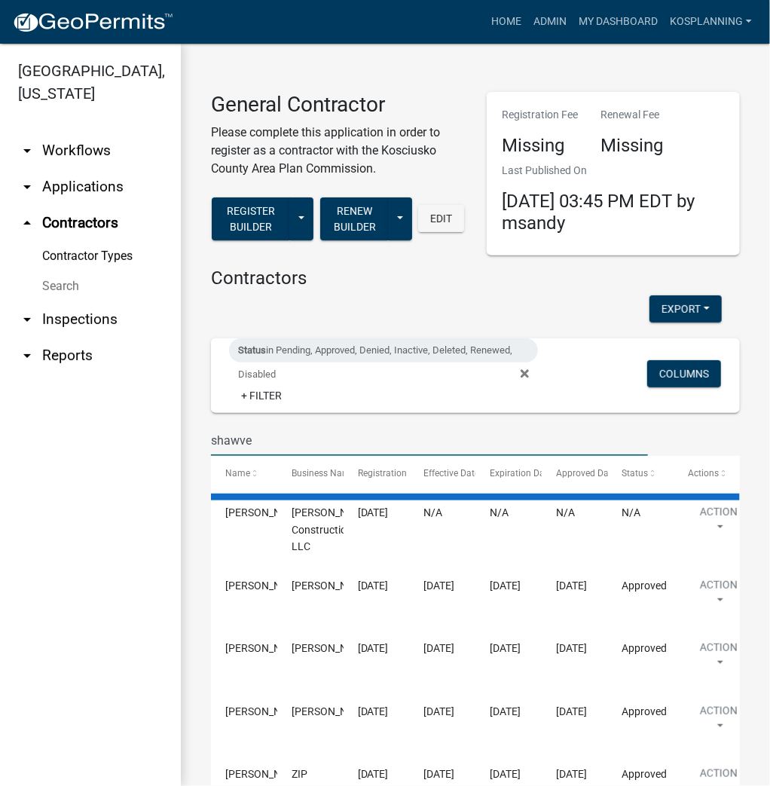
type input "shawver"
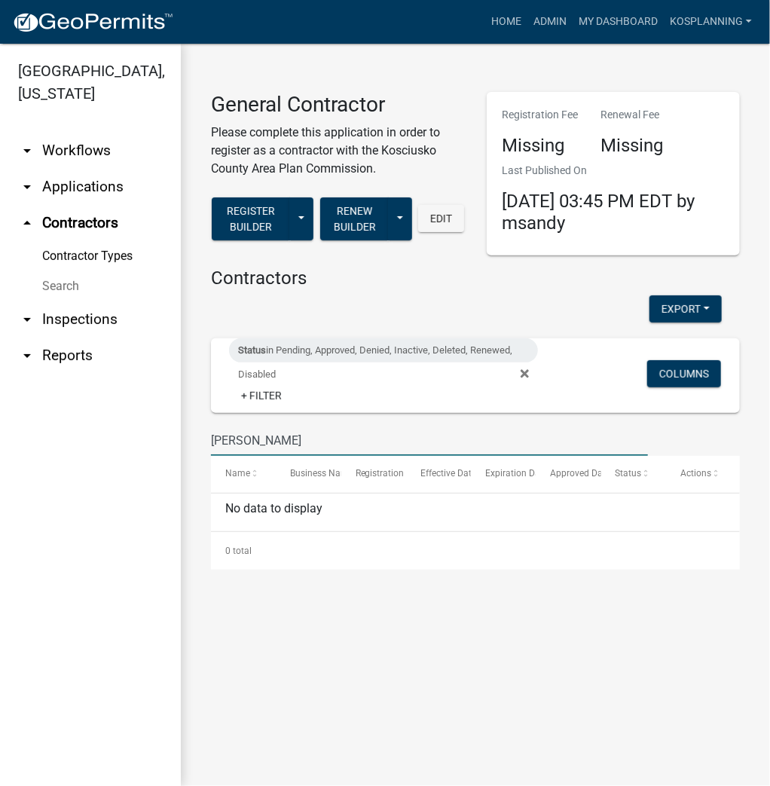
drag, startPoint x: 275, startPoint y: 440, endPoint x: 171, endPoint y: 436, distance: 104.0
click at [171, 436] on div "Kosciusko County, Indiana arrow_drop_down Workflows List arrow_drop_down Applic…" at bounding box center [385, 415] width 770 height 742
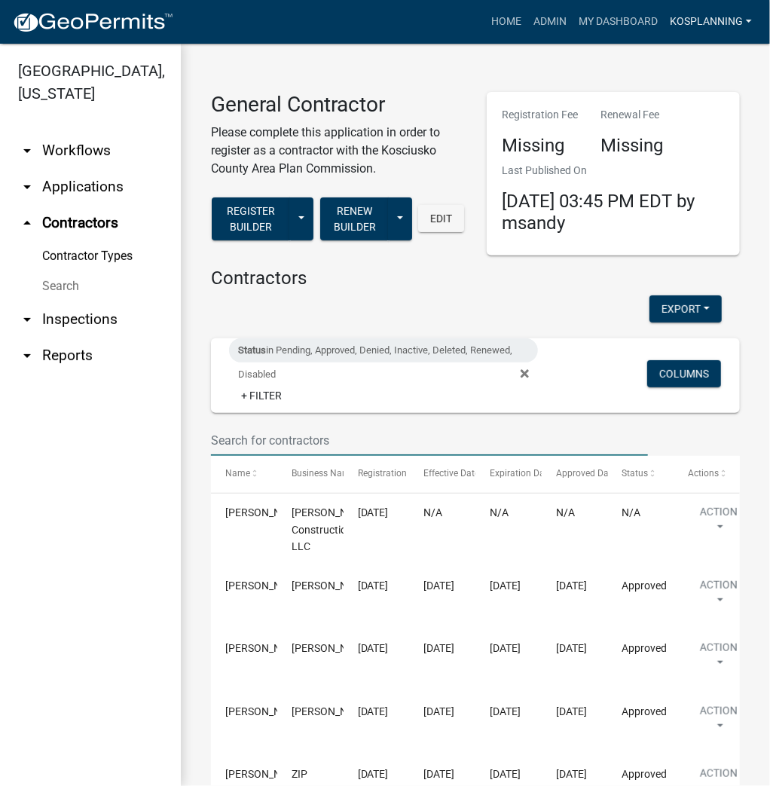
click at [725, 20] on link "kosplanning" at bounding box center [711, 22] width 94 height 29
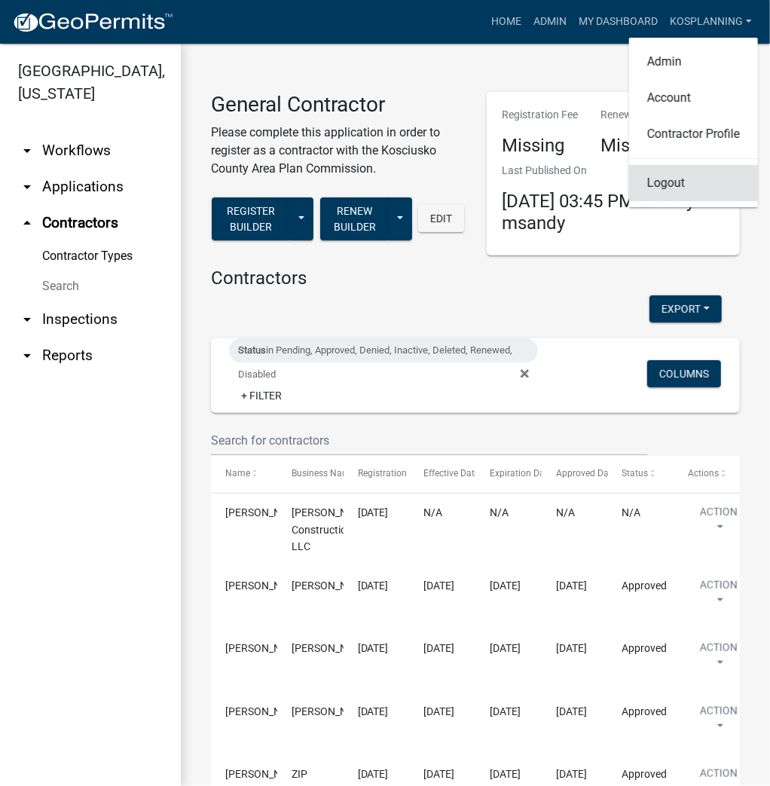
click at [657, 188] on link "Logout" at bounding box center [693, 183] width 129 height 36
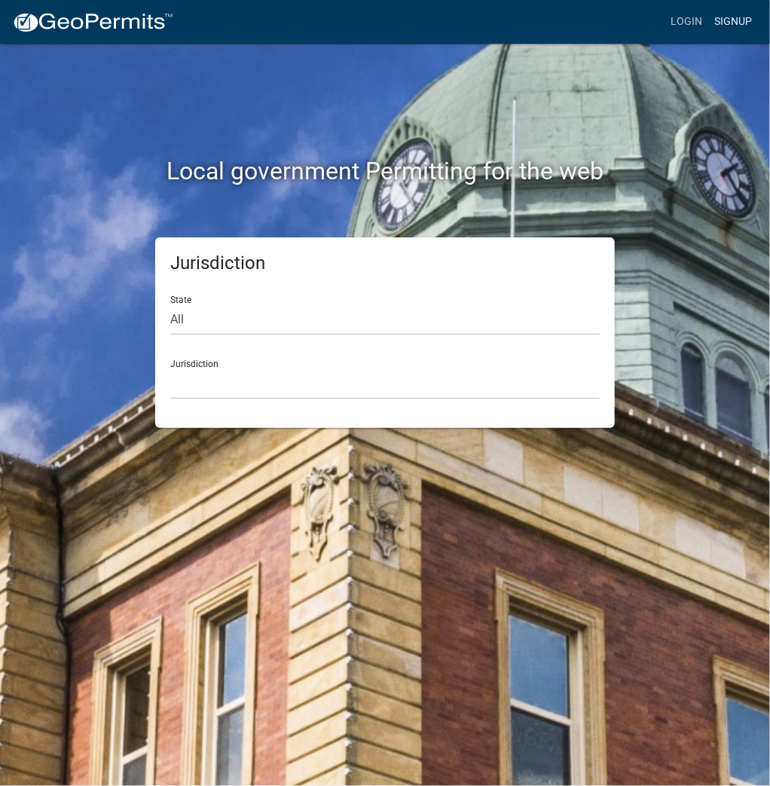
click at [729, 21] on link "Signup" at bounding box center [733, 22] width 50 height 29
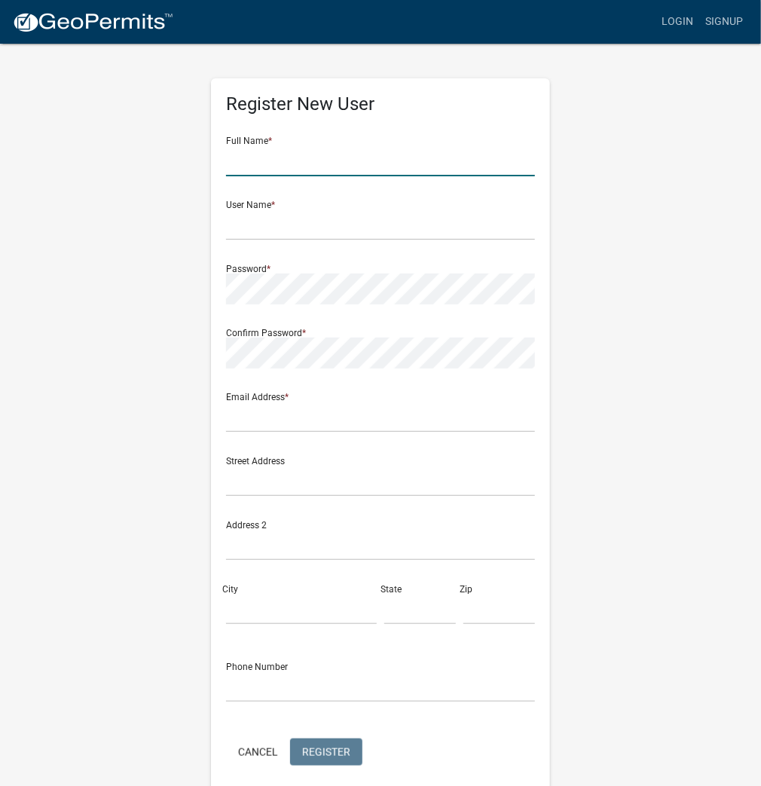
click at [286, 164] on input "text" at bounding box center [380, 160] width 309 height 31
click at [286, 164] on input "Michelle" at bounding box center [380, 160] width 309 height 31
type input "Michelle Frost"
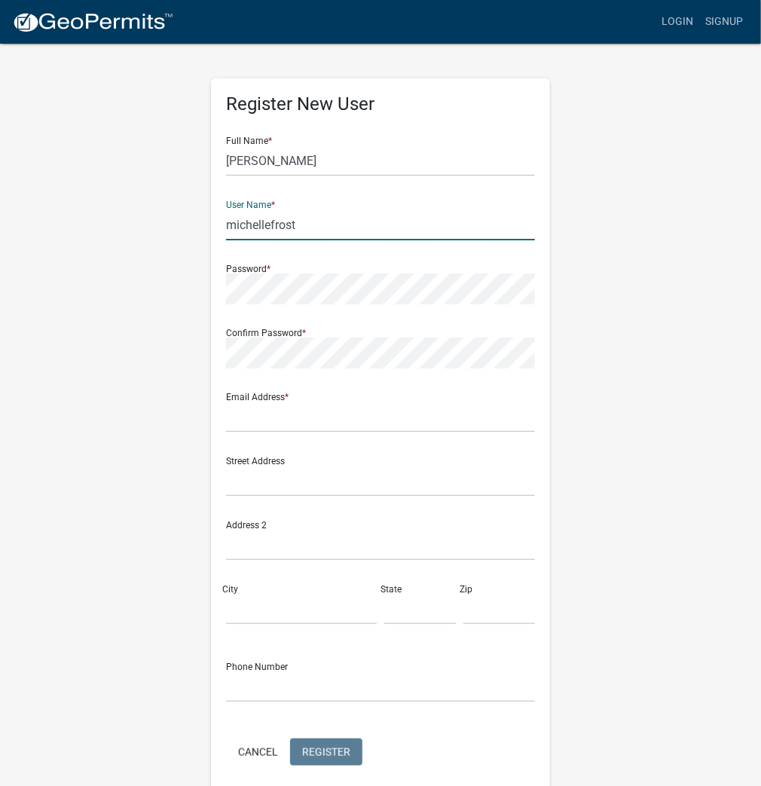
type input "michellefrost"
type input "areaplan@kosciusko.in.gov"
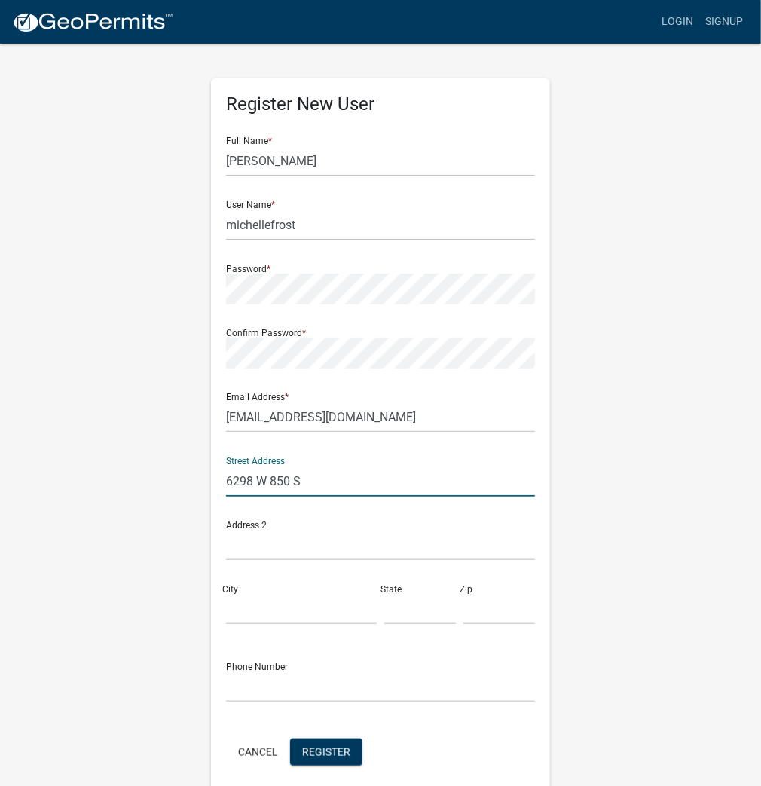
type input "6298 W 850 S"
type input "Claypool"
type input "In"
type input "46510"
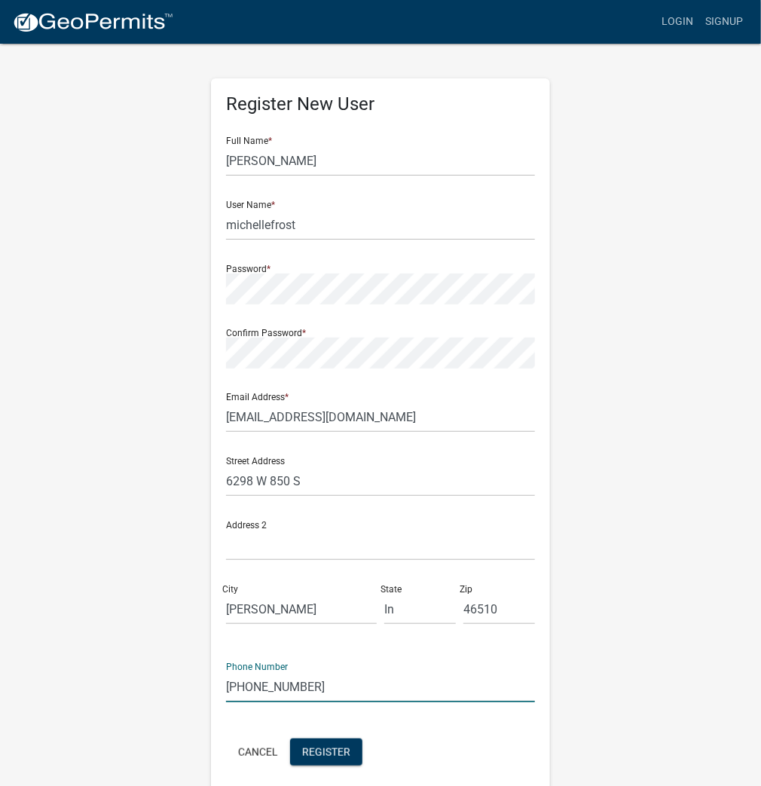
drag, startPoint x: 310, startPoint y: 689, endPoint x: 163, endPoint y: 684, distance: 147.0
click at [163, 684] on div "Register New User Full Name * Michelle Frost User Name * michellefrost Password…" at bounding box center [380, 445] width 723 height 806
type input "574-253-1946"
click at [328, 756] on span "Register" at bounding box center [326, 751] width 48 height 12
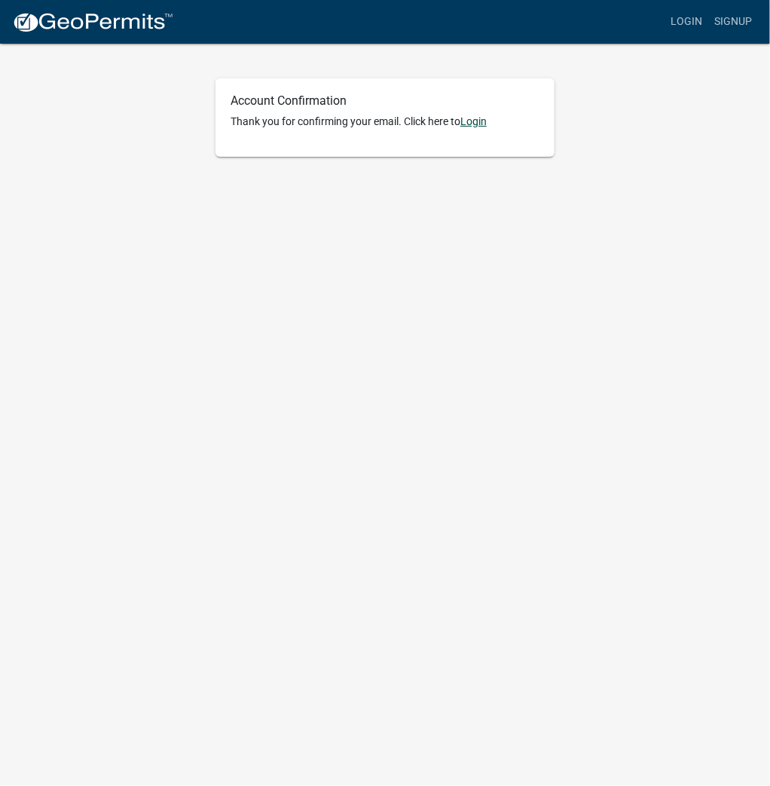
click at [471, 124] on link "Login" at bounding box center [473, 121] width 26 height 12
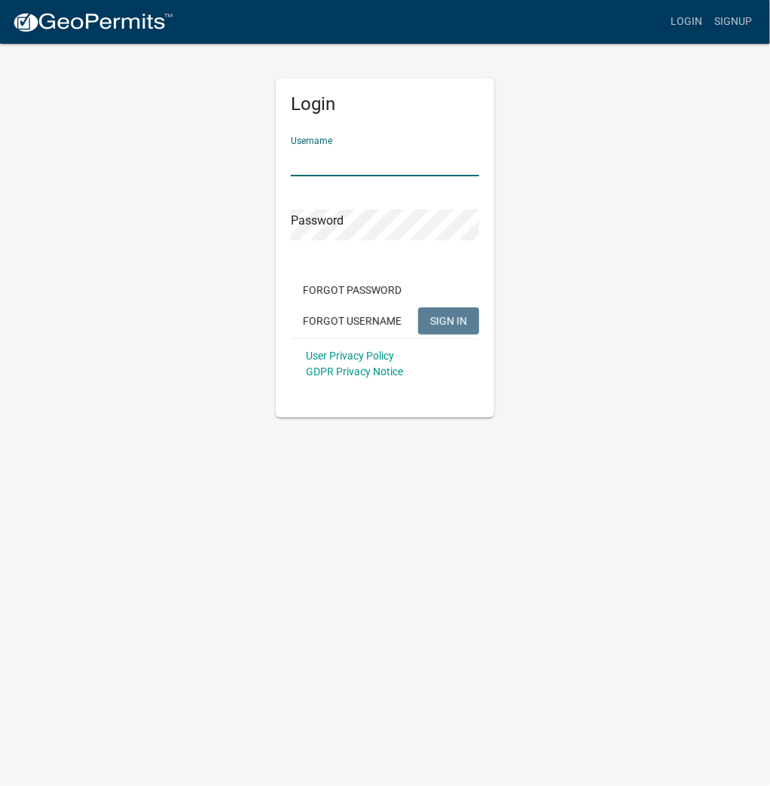
click at [371, 166] on input "Username" at bounding box center [385, 160] width 188 height 31
type input "michellefrost"
click at [418, 307] on button "SIGN IN" at bounding box center [448, 320] width 61 height 27
